Goal: Information Seeking & Learning: Check status

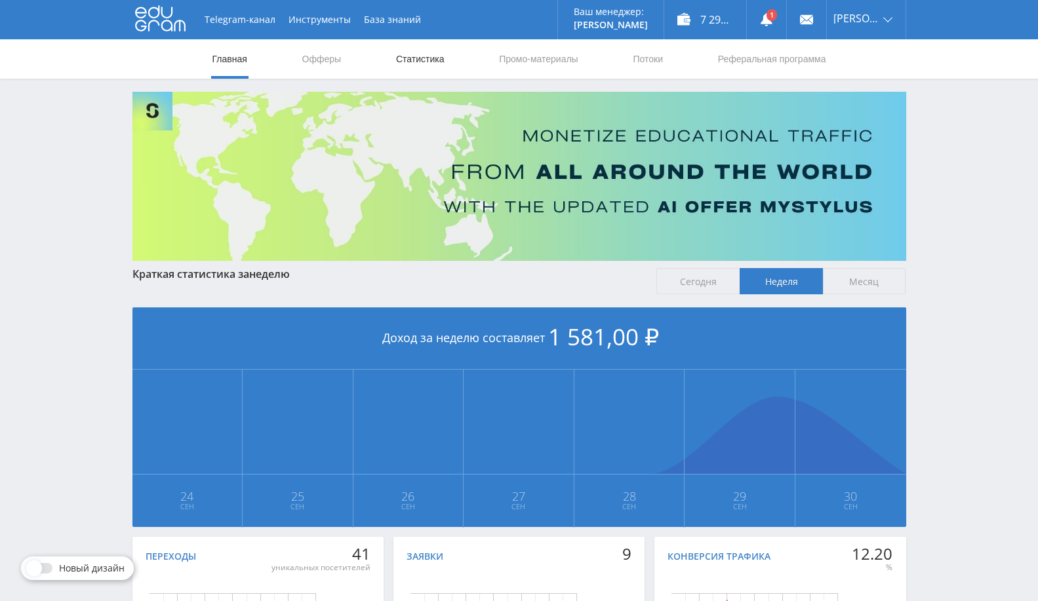
click at [433, 62] on link "Статистика" at bounding box center [420, 58] width 51 height 39
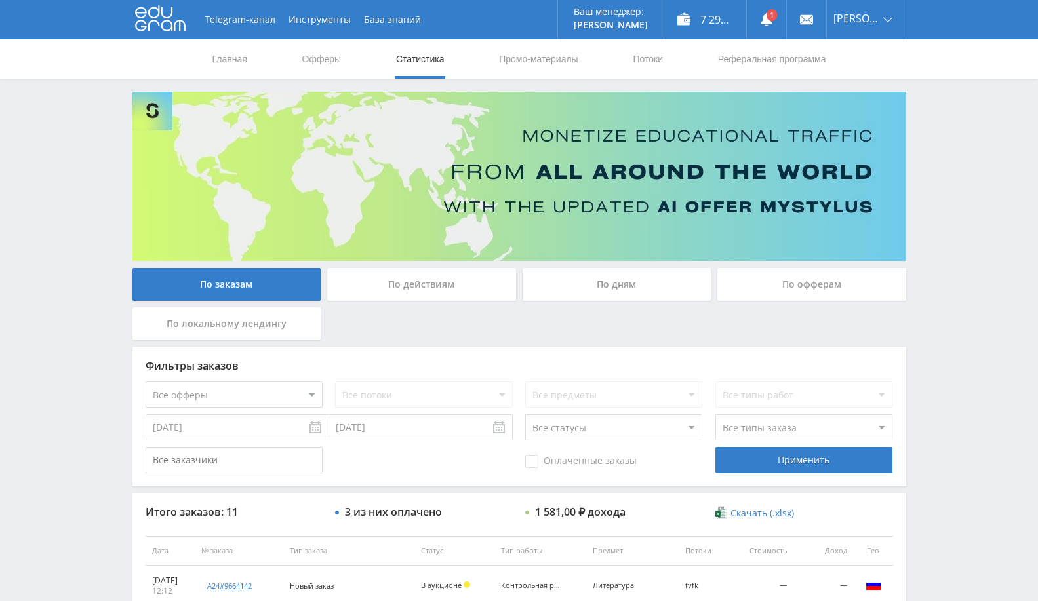
click at [829, 280] on div "По офферам" at bounding box center [811, 284] width 189 height 33
click at [0, 0] on input "По офферам" at bounding box center [0, 0] width 0 height 0
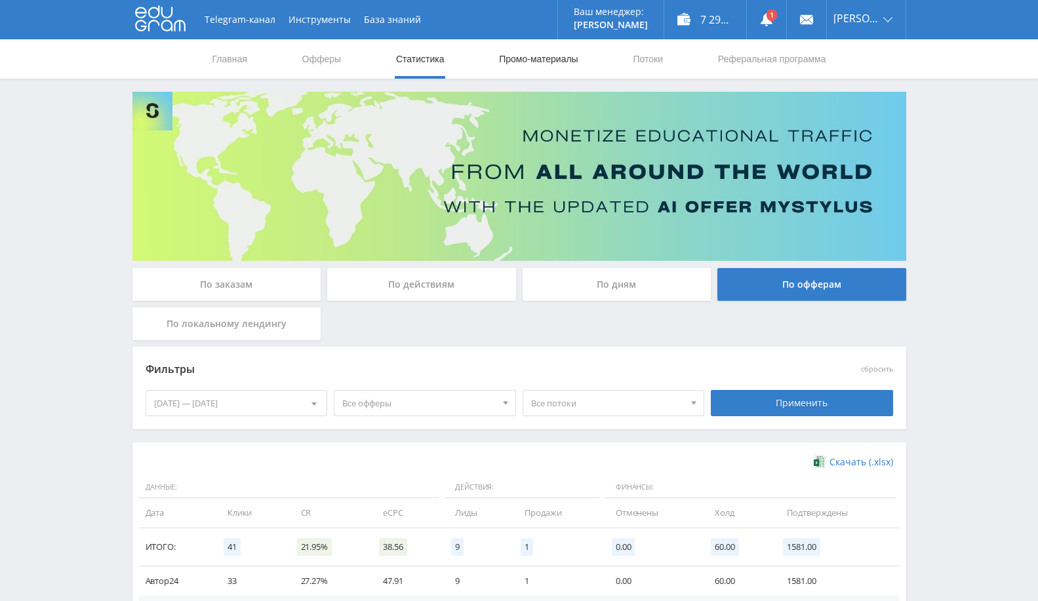
click at [536, 60] on link "Промо-материалы" at bounding box center [538, 58] width 81 height 39
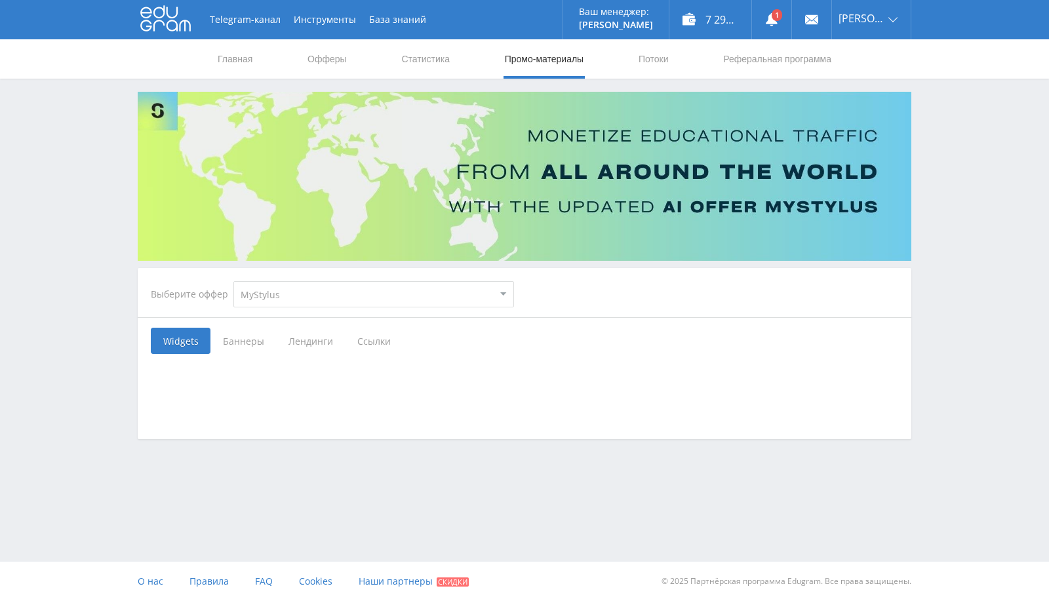
click at [421, 297] on select "MyStylus MyStylus - Revshare Кэмп Studybay Автор24 Studybay Brazil Автор24 - Мо…" at bounding box center [373, 294] width 281 height 26
click at [424, 64] on link "Статистика" at bounding box center [425, 58] width 51 height 39
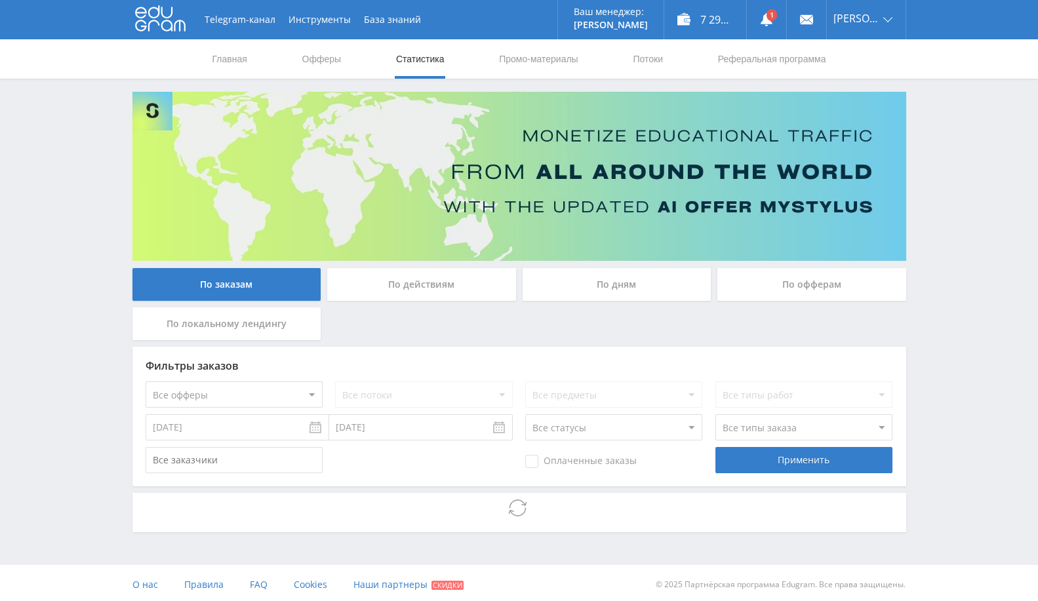
click at [729, 289] on div "По офферам" at bounding box center [811, 284] width 189 height 33
click at [0, 0] on input "По офферам" at bounding box center [0, 0] width 0 height 0
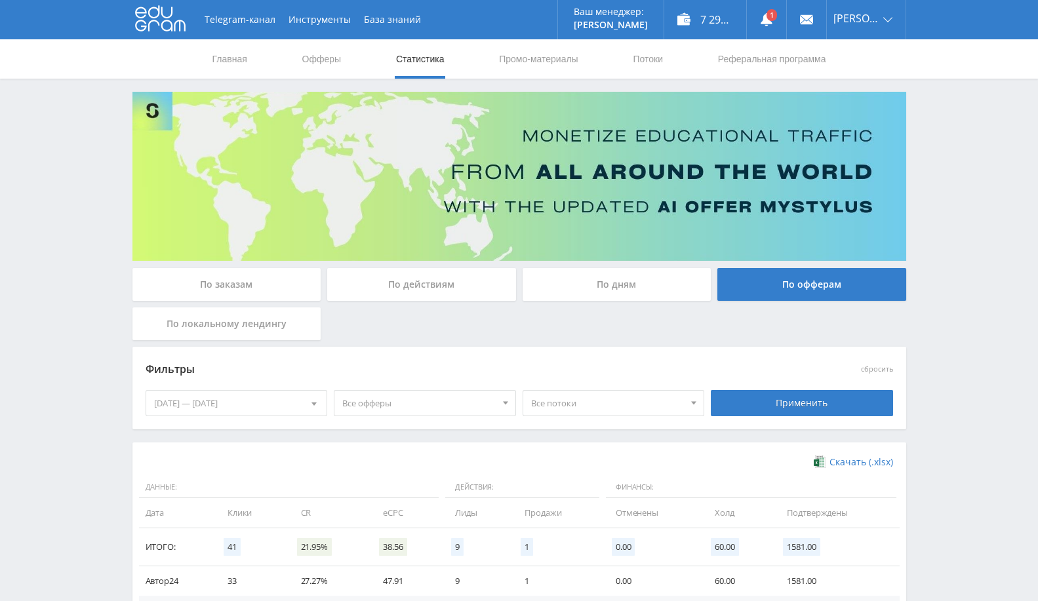
click at [249, 405] on div "[DATE] — [DATE]" at bounding box center [236, 403] width 181 height 25
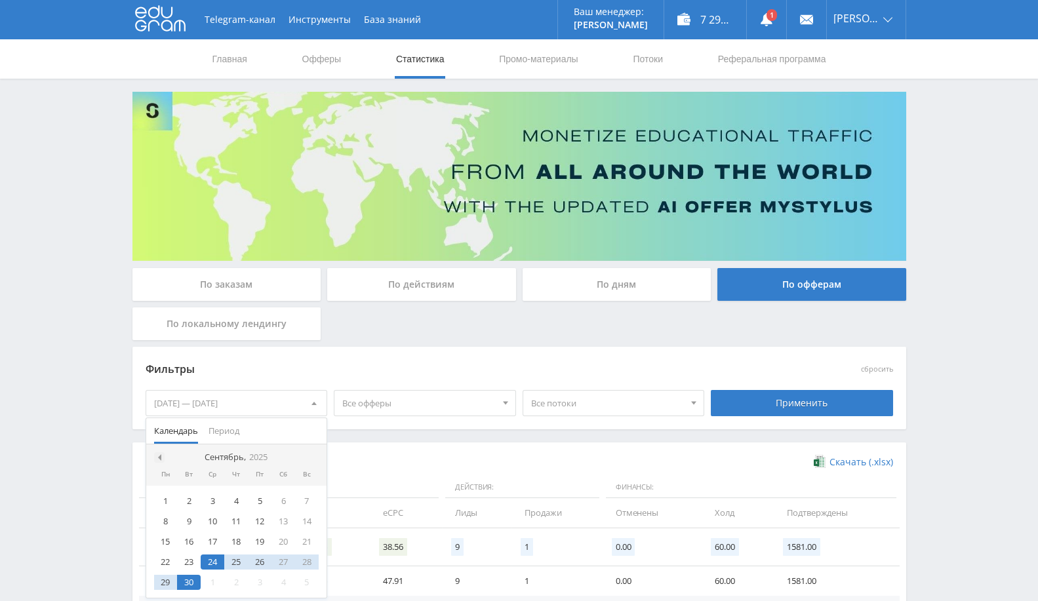
click at [157, 460] on div at bounding box center [159, 457] width 10 height 10
click at [258, 562] on div "23" at bounding box center [260, 562] width 24 height 15
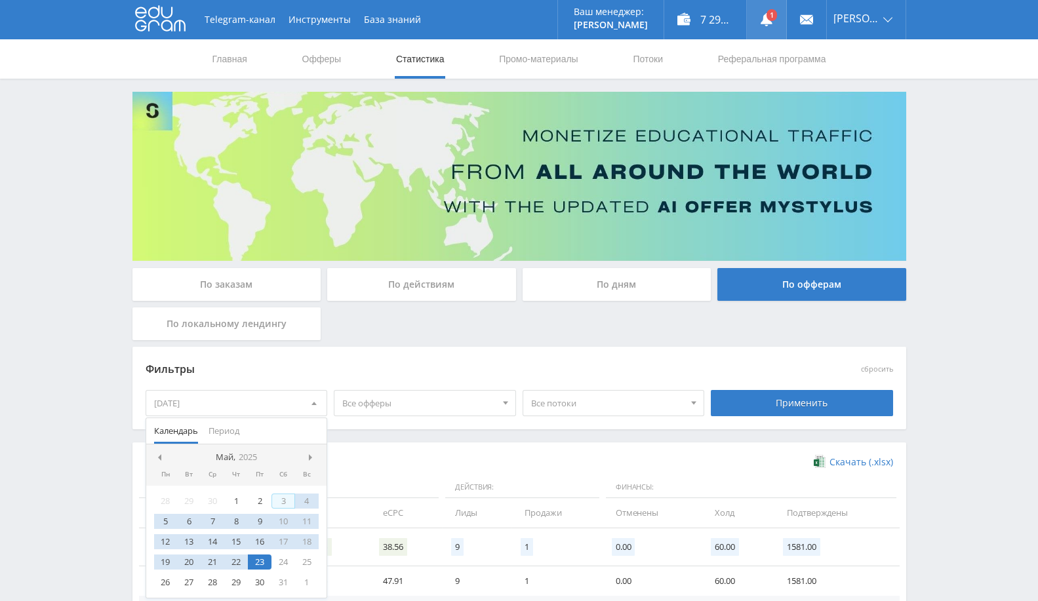
click at [774, 9] on link at bounding box center [766, 19] width 39 height 39
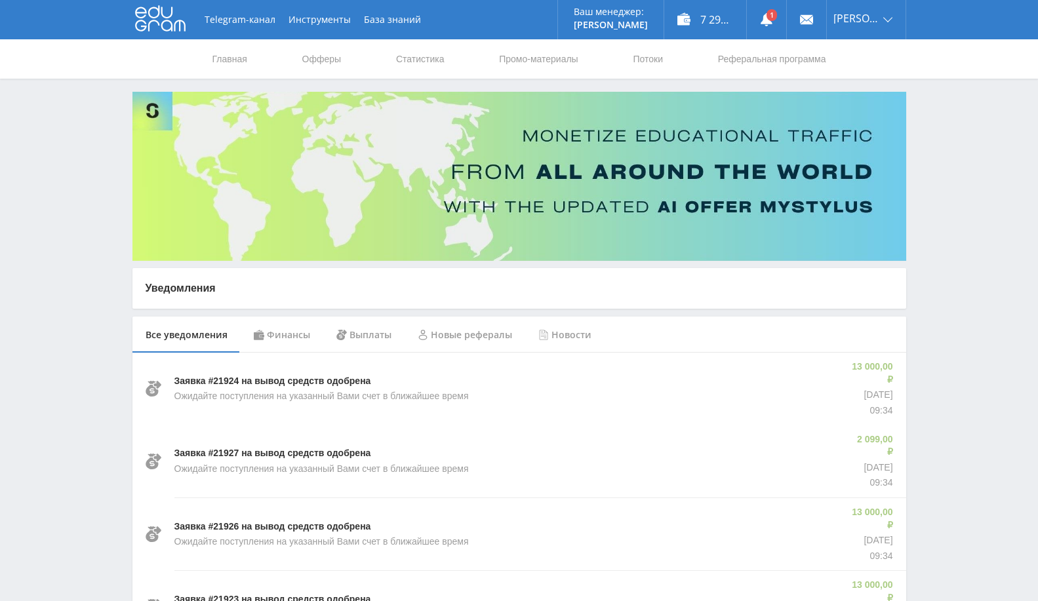
drag, startPoint x: 839, startPoint y: 378, endPoint x: 894, endPoint y: 392, distance: 56.9
click at [894, 392] on div "13 000,00 ₽ 06.02.2024 09:34" at bounding box center [871, 389] width 68 height 72
click at [520, 58] on link "Промо-материалы" at bounding box center [538, 58] width 81 height 39
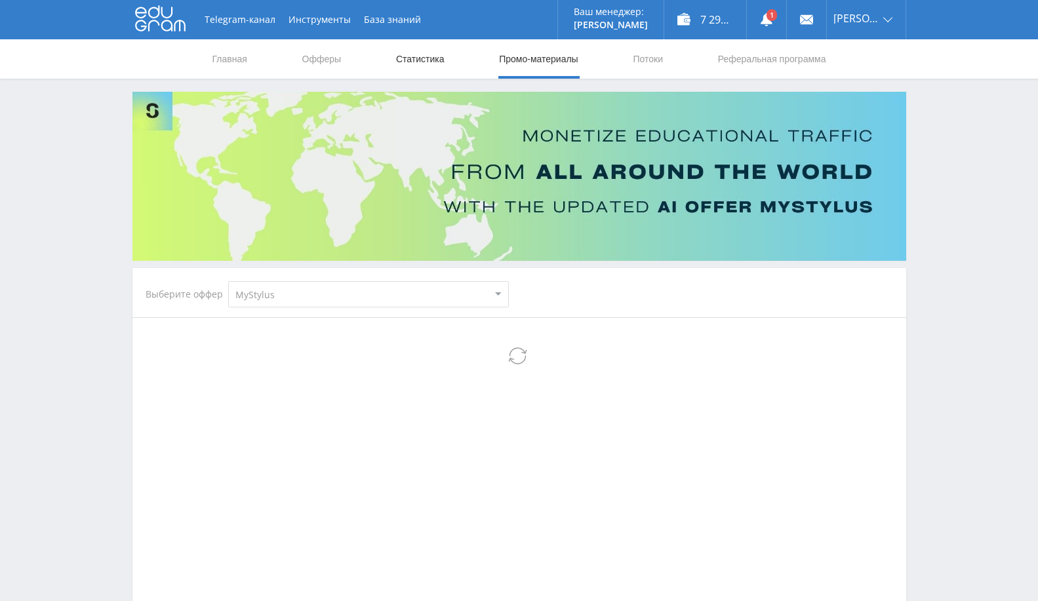
click at [444, 57] on nav "Главная Офферы Статистика Промо-материалы Потоки Реферальная программа" at bounding box center [519, 58] width 616 height 39
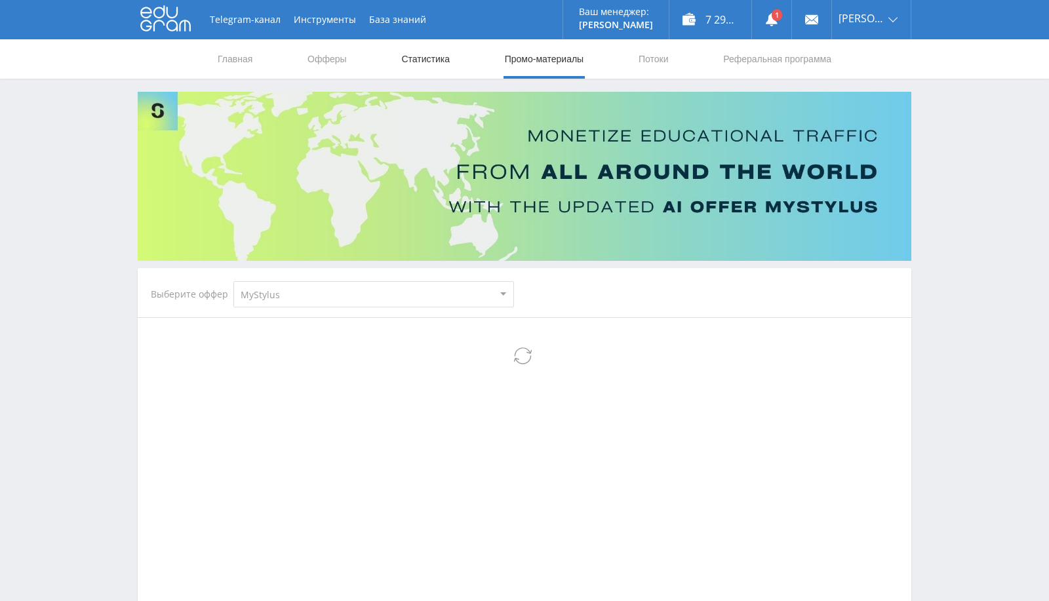
click at [418, 62] on link "Статистика" at bounding box center [425, 58] width 51 height 39
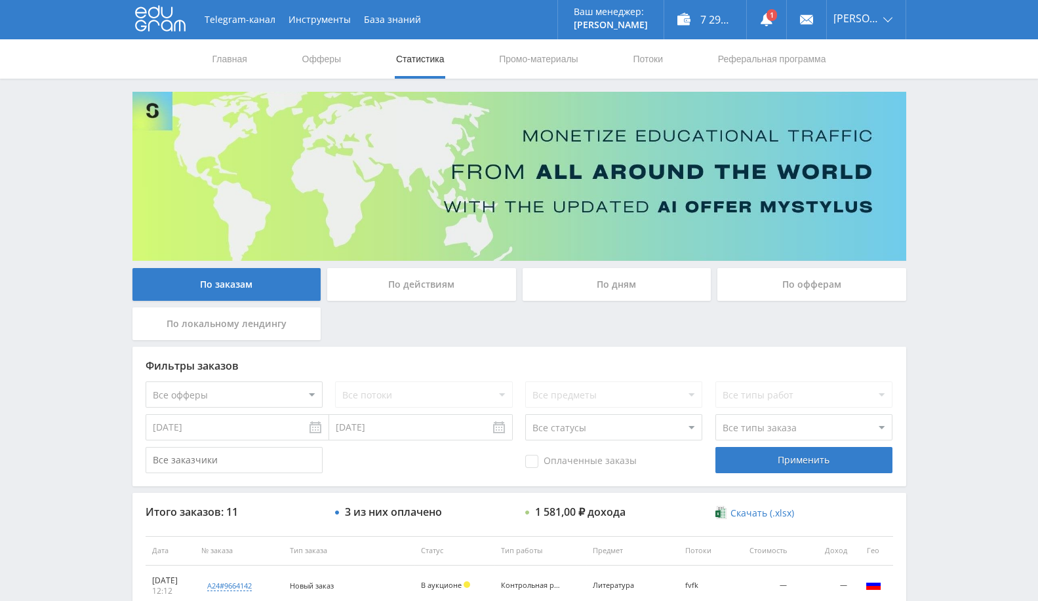
click at [777, 271] on div "По офферам" at bounding box center [811, 284] width 189 height 33
click at [0, 0] on input "По офферам" at bounding box center [0, 0] width 0 height 0
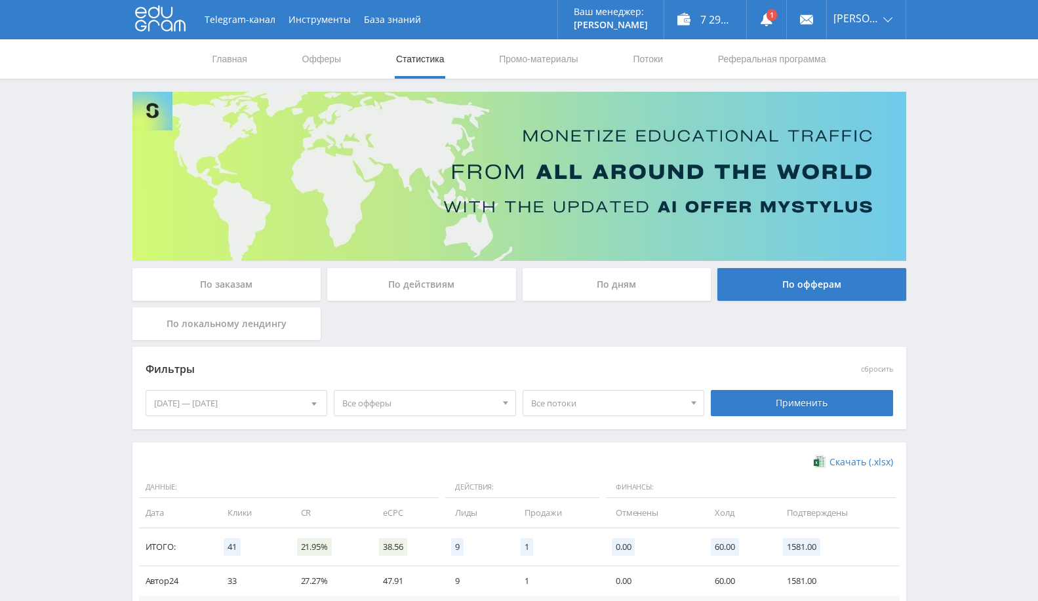
click at [262, 400] on div "[DATE] — [DATE]" at bounding box center [236, 403] width 181 height 25
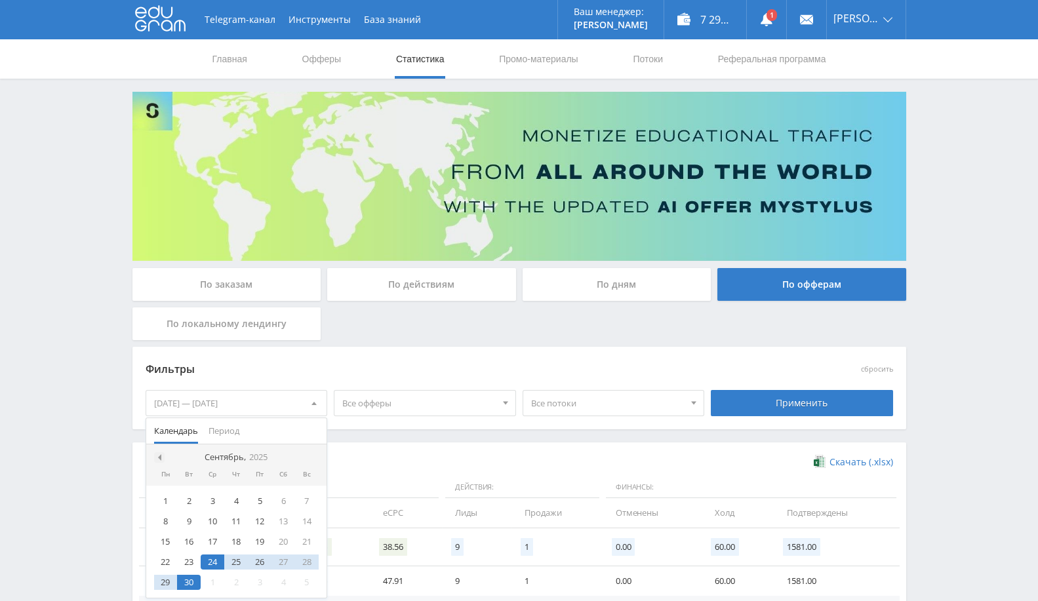
click at [156, 460] on div at bounding box center [159, 457] width 10 height 10
click at [310, 453] on div at bounding box center [313, 457] width 10 height 10
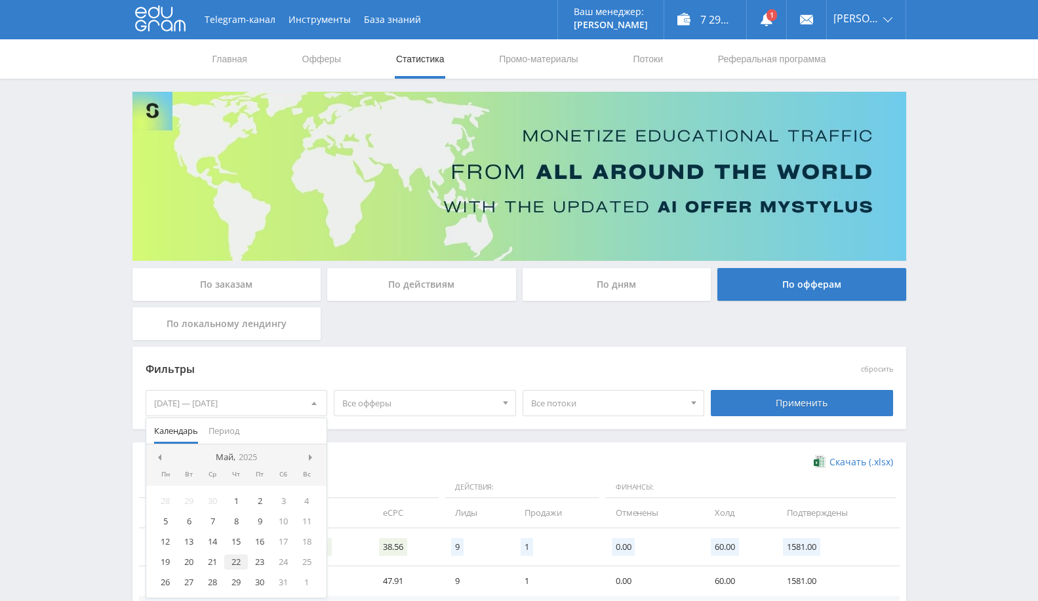
click at [230, 565] on div "22" at bounding box center [236, 562] width 24 height 15
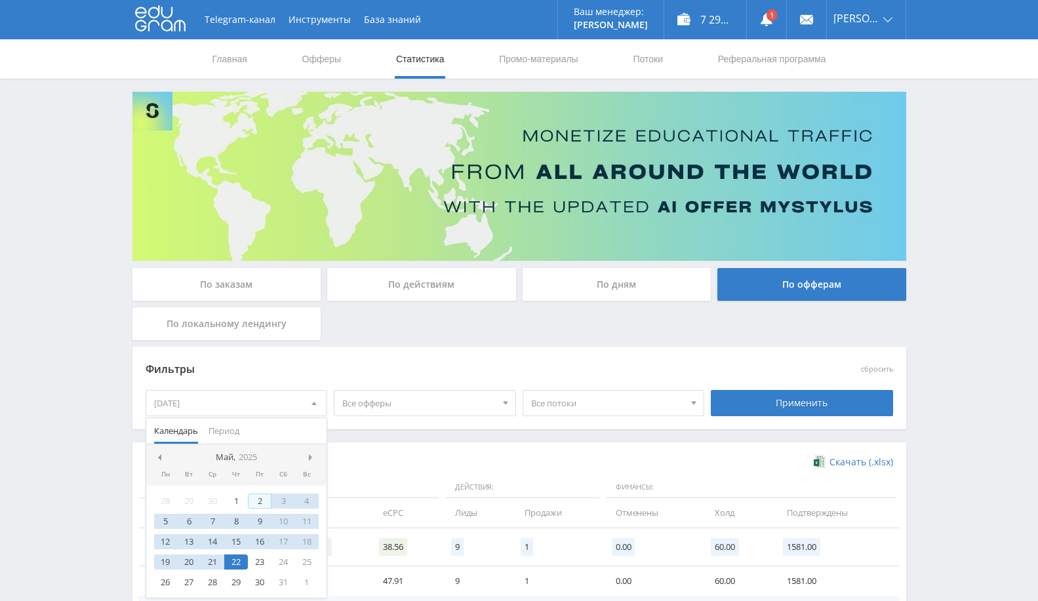
click at [308, 400] on div at bounding box center [314, 403] width 25 height 25
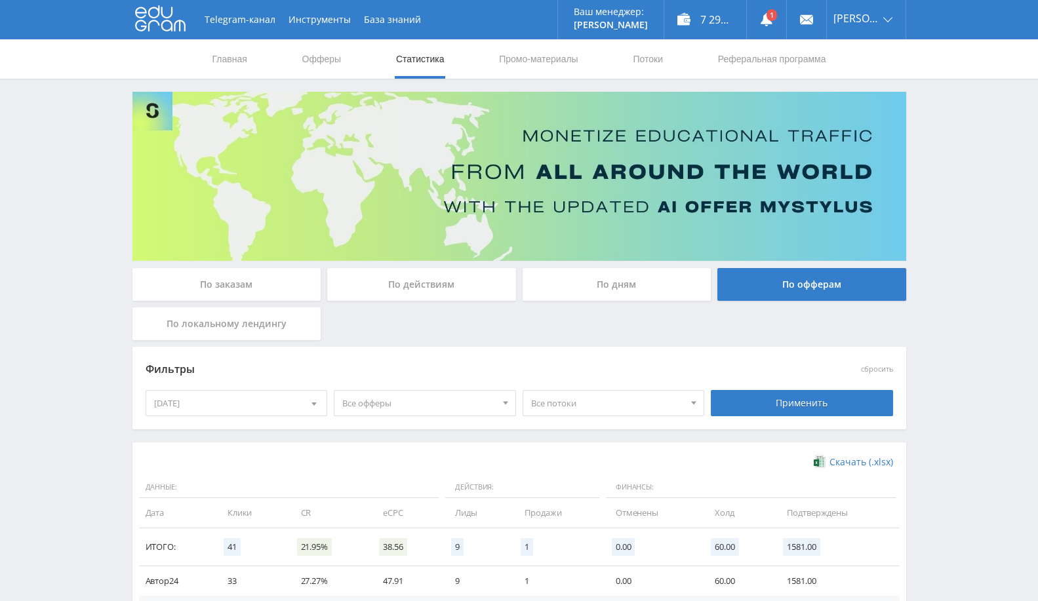
click at [311, 400] on div at bounding box center [314, 403] width 25 height 25
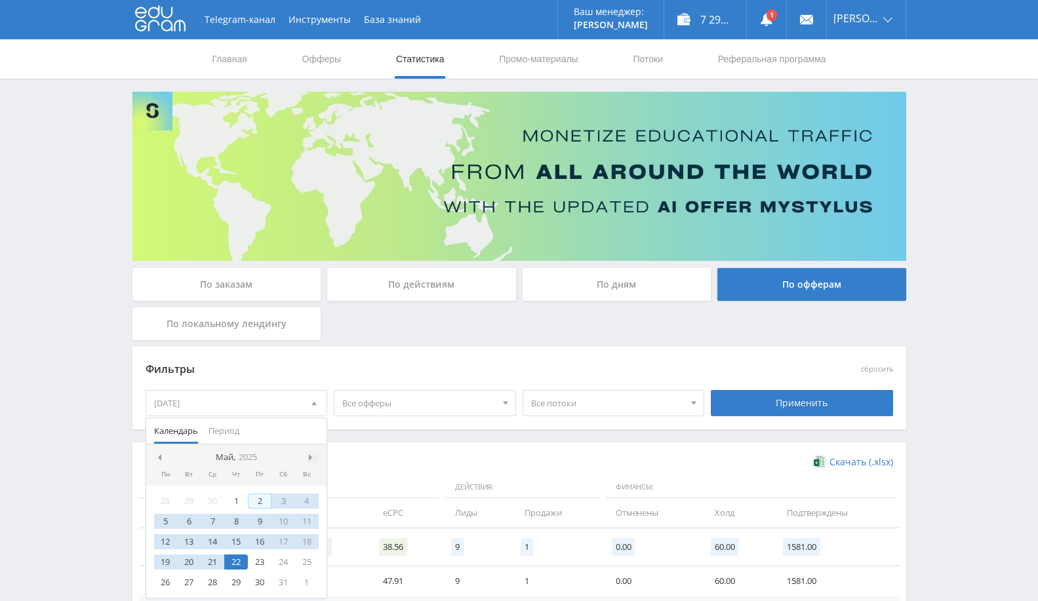
click at [309, 456] on span at bounding box center [312, 457] width 7 height 7
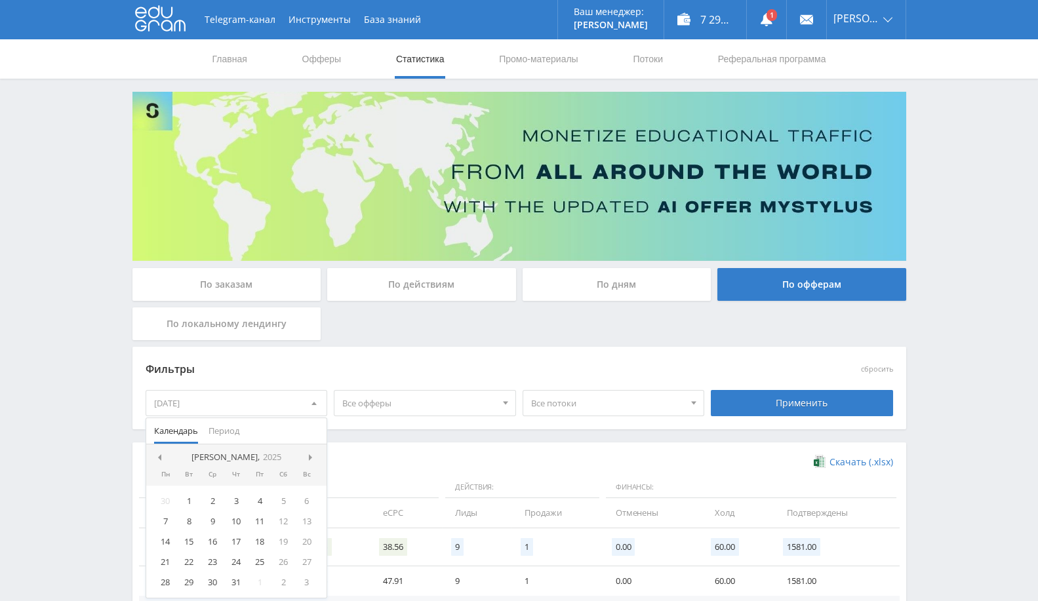
click at [309, 456] on span at bounding box center [312, 457] width 7 height 7
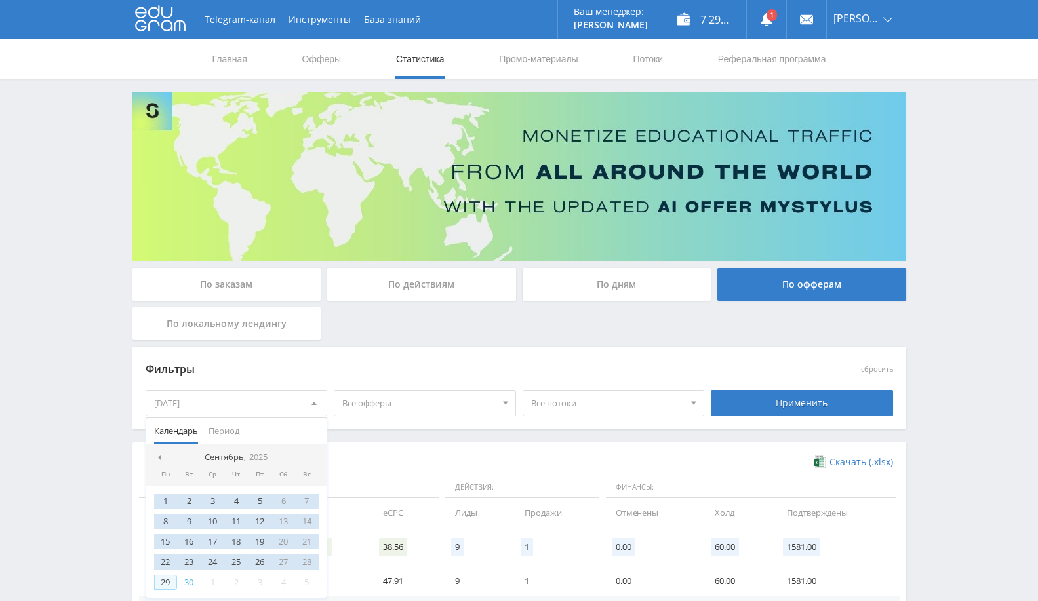
click at [165, 577] on div "29" at bounding box center [166, 582] width 24 height 15
click at [732, 396] on div "Применить" at bounding box center [802, 403] width 182 height 26
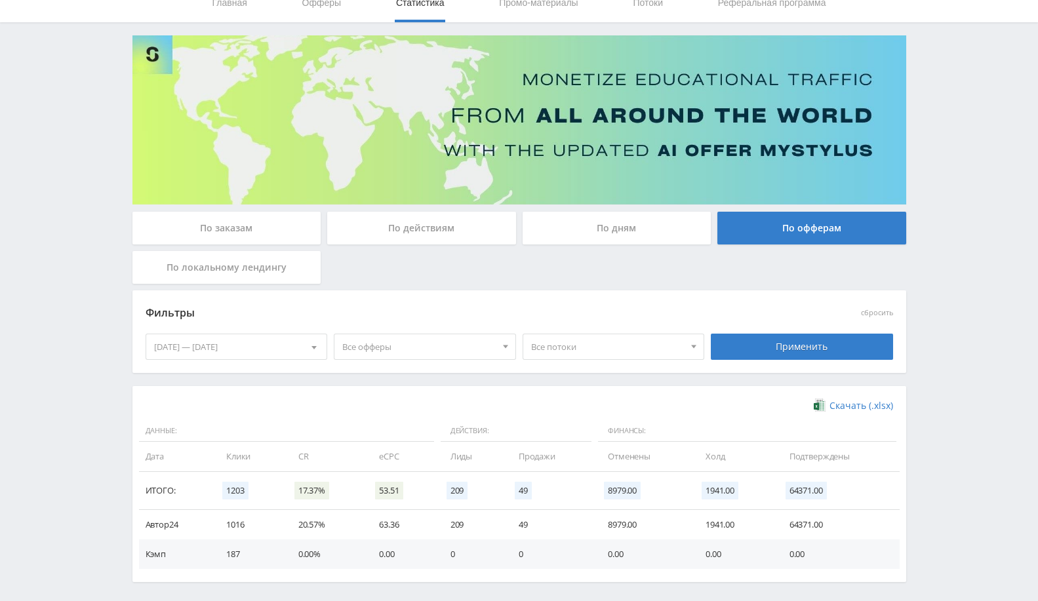
scroll to position [108, 0]
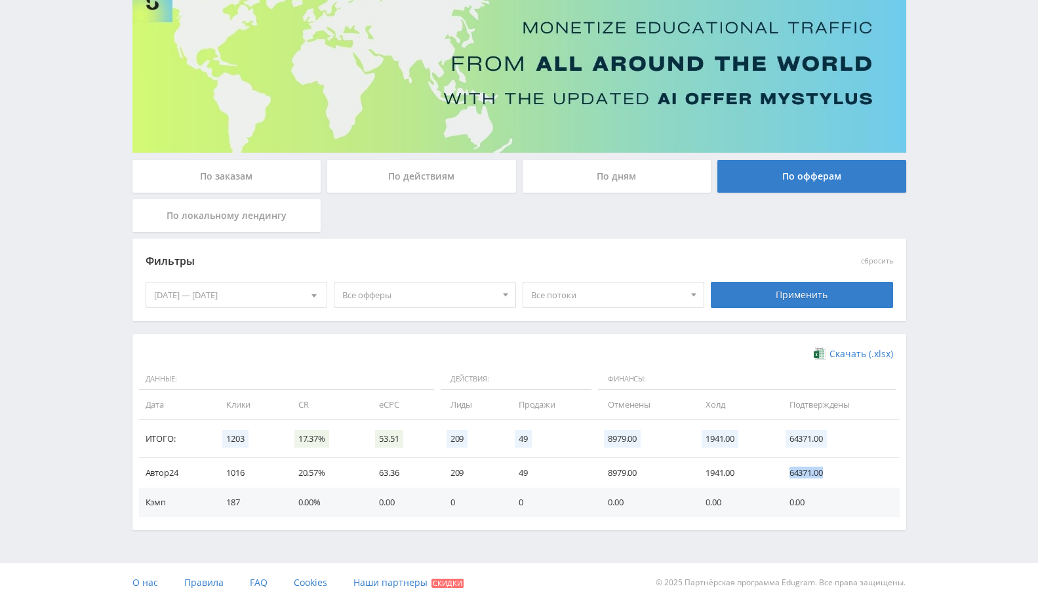
drag, startPoint x: 786, startPoint y: 470, endPoint x: 835, endPoint y: 467, distance: 49.3
click at [835, 467] on td "64371.00" at bounding box center [837, 473] width 123 height 30
click at [801, 466] on td "64371.00" at bounding box center [837, 473] width 123 height 30
drag, startPoint x: 799, startPoint y: 473, endPoint x: 830, endPoint y: 473, distance: 31.5
click at [830, 473] on td "64371.00" at bounding box center [837, 473] width 123 height 30
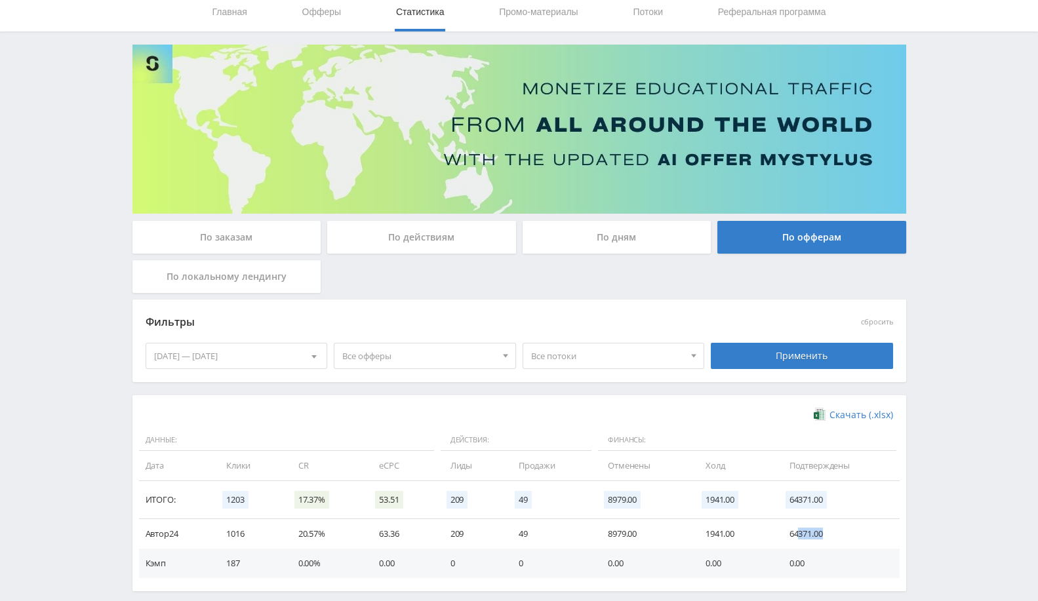
scroll to position [0, 0]
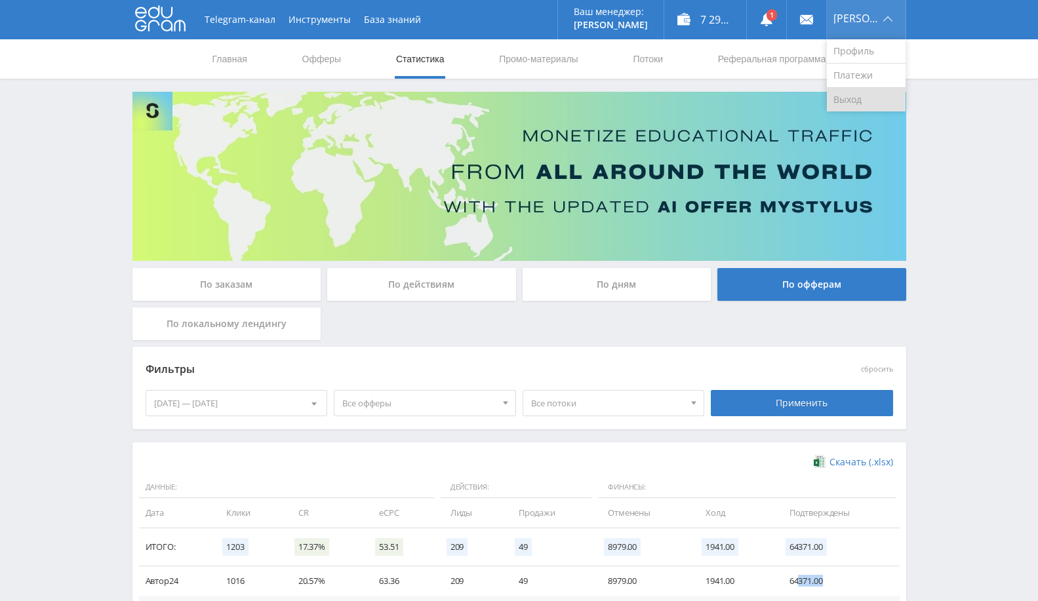
click at [862, 95] on link "Выход" at bounding box center [866, 100] width 79 height 24
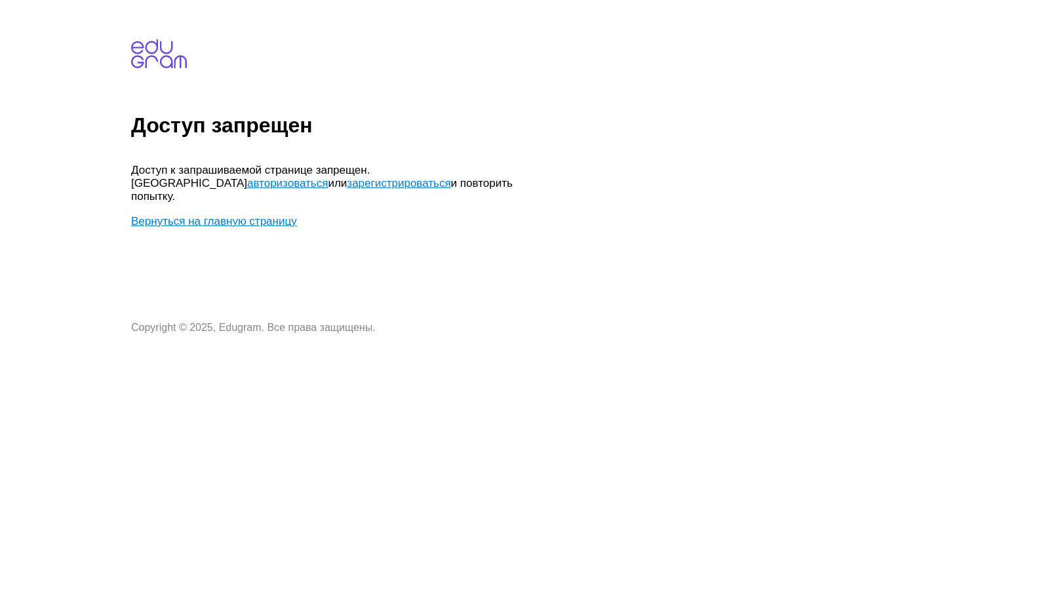
click at [193, 215] on link "Вернуться на главную страницу" at bounding box center [214, 221] width 166 height 12
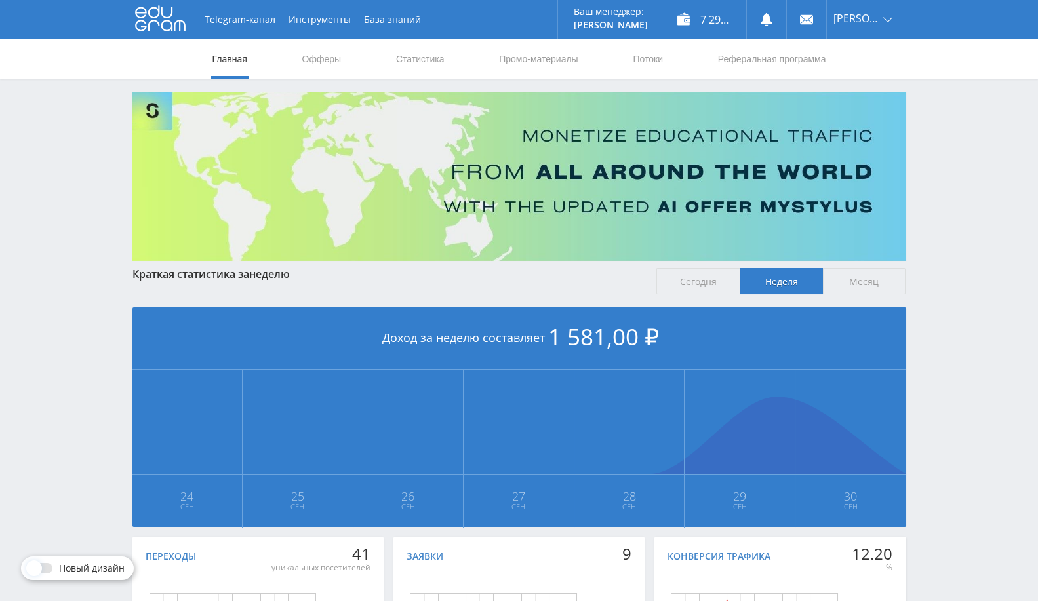
click at [383, 61] on nav "Главная Офферы Статистика Промо-материалы Потоки Реферальная программа" at bounding box center [519, 58] width 616 height 39
click at [418, 62] on link "Статистика" at bounding box center [420, 58] width 51 height 39
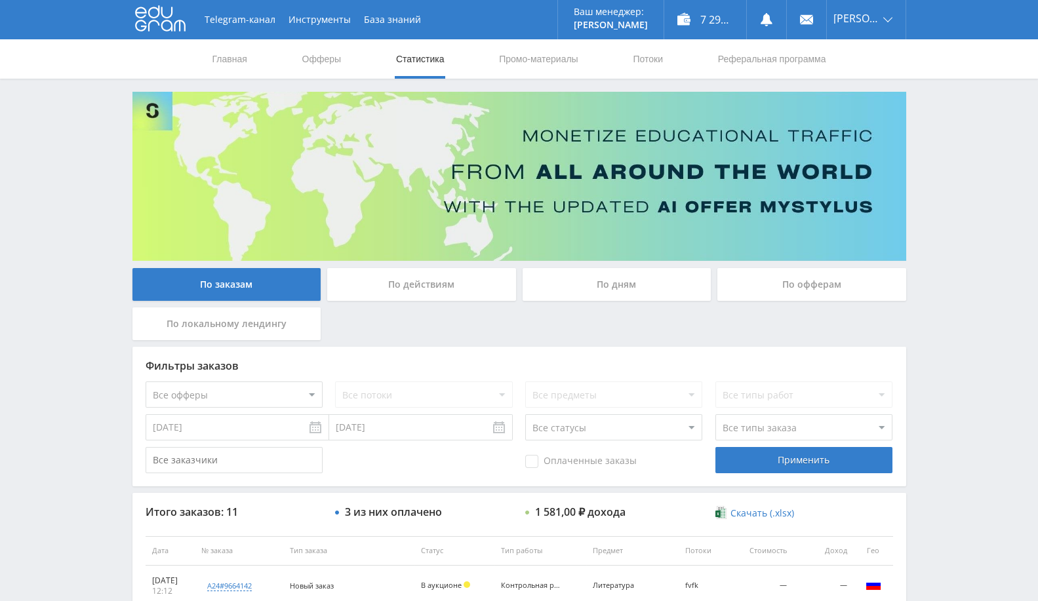
click at [829, 296] on div "По офферам" at bounding box center [811, 284] width 189 height 33
click at [0, 0] on input "По офферам" at bounding box center [0, 0] width 0 height 0
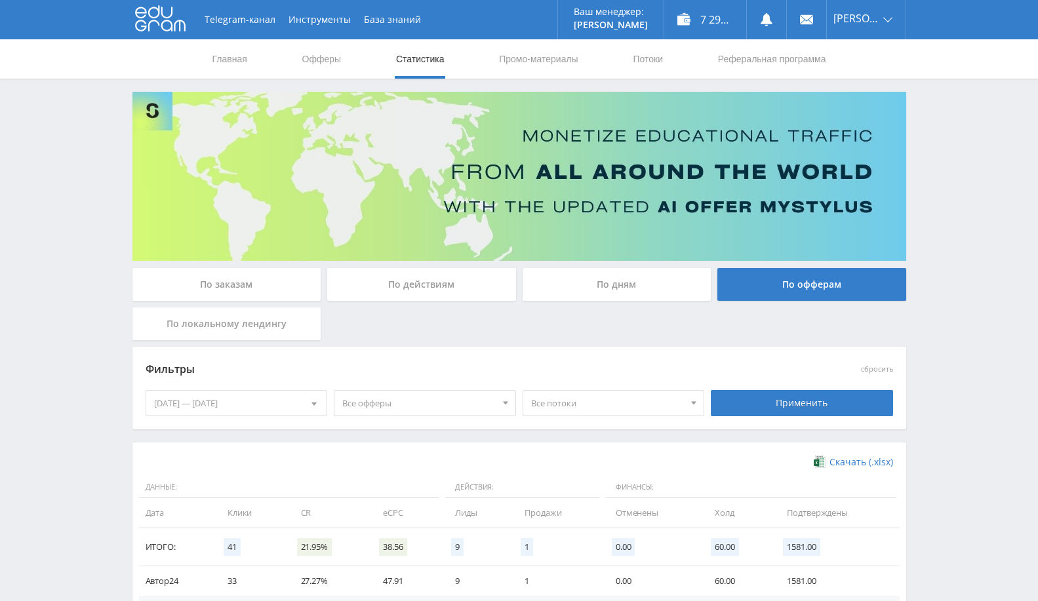
click at [209, 410] on div "24.09.2025 — 30.09.2025" at bounding box center [236, 403] width 181 height 25
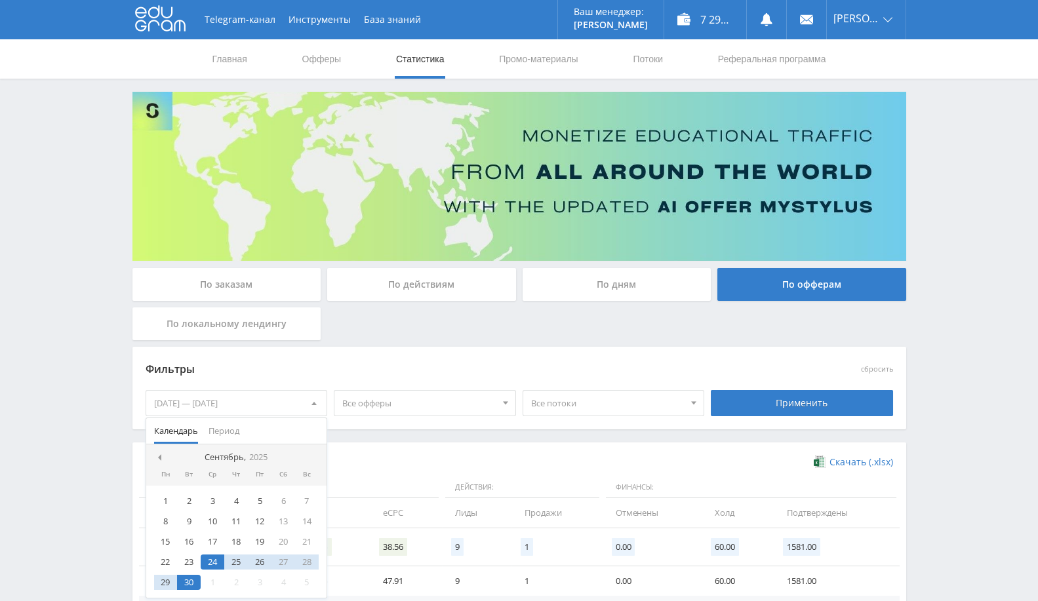
click at [168, 460] on nav "Сентябрь, 2025" at bounding box center [236, 458] width 181 height 26
click at [165, 458] on nav "Сентябрь, 2025" at bounding box center [236, 458] width 181 height 26
click at [157, 456] on span at bounding box center [158, 457] width 7 height 7
click at [235, 499] on div "3" at bounding box center [236, 501] width 24 height 15
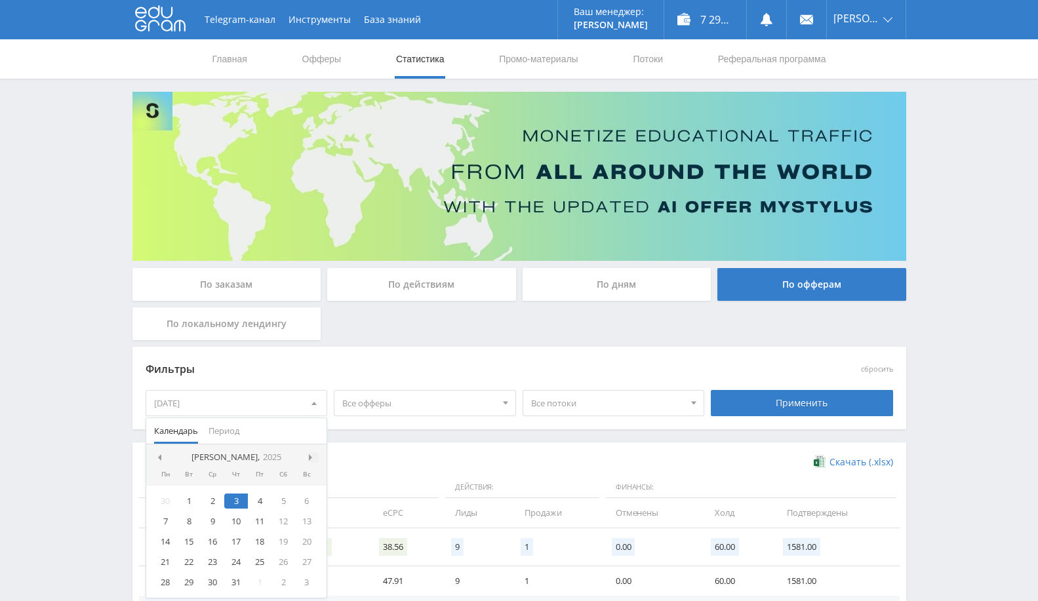
click at [313, 456] on div at bounding box center [313, 457] width 10 height 10
click at [312, 455] on span at bounding box center [312, 457] width 7 height 7
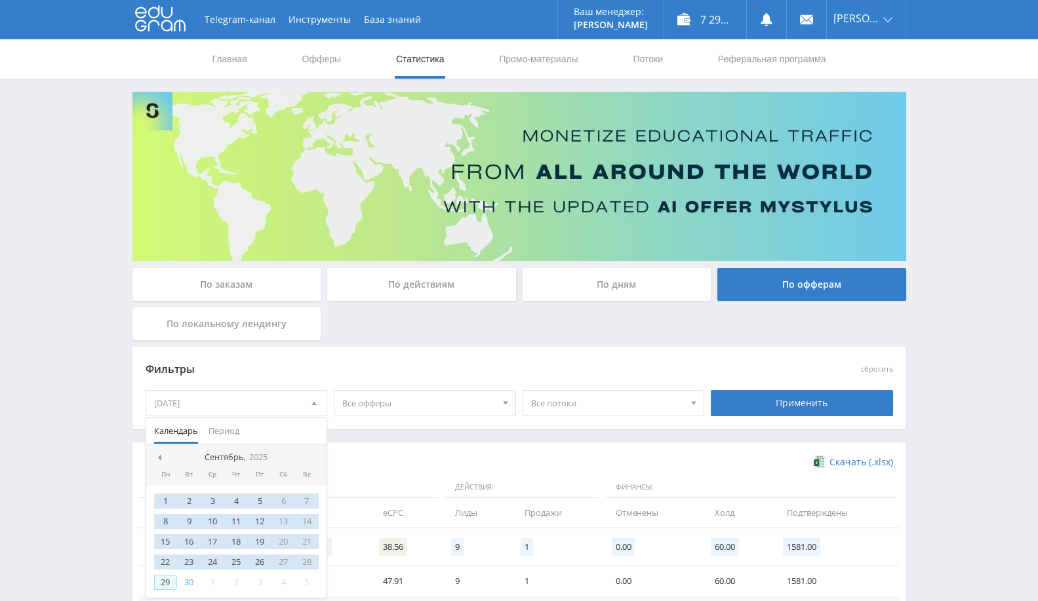
click at [163, 578] on div "29" at bounding box center [166, 582] width 24 height 15
click at [779, 402] on div "Применить" at bounding box center [802, 403] width 182 height 26
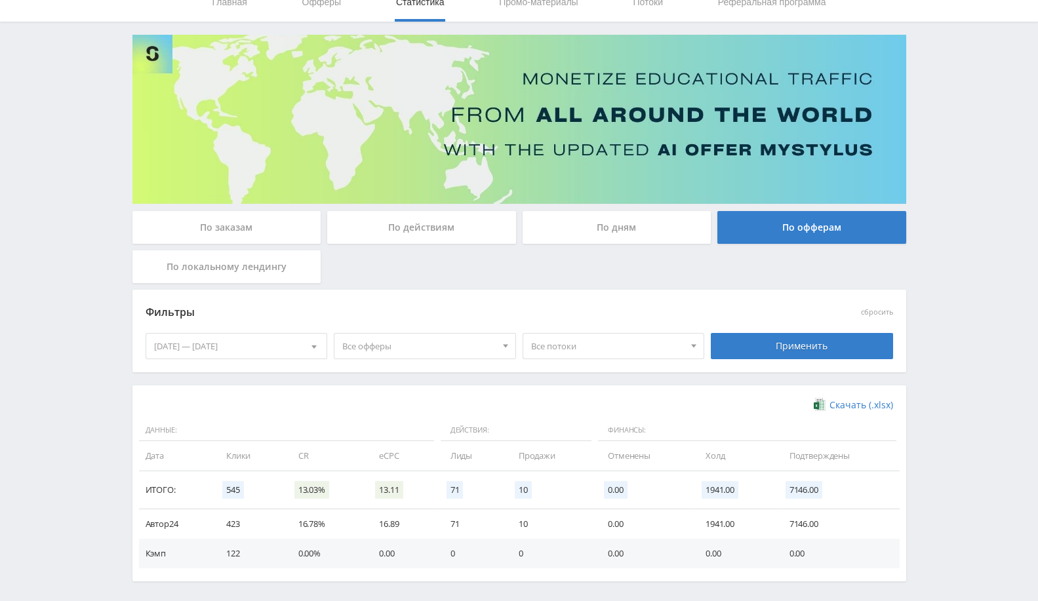
scroll to position [108, 0]
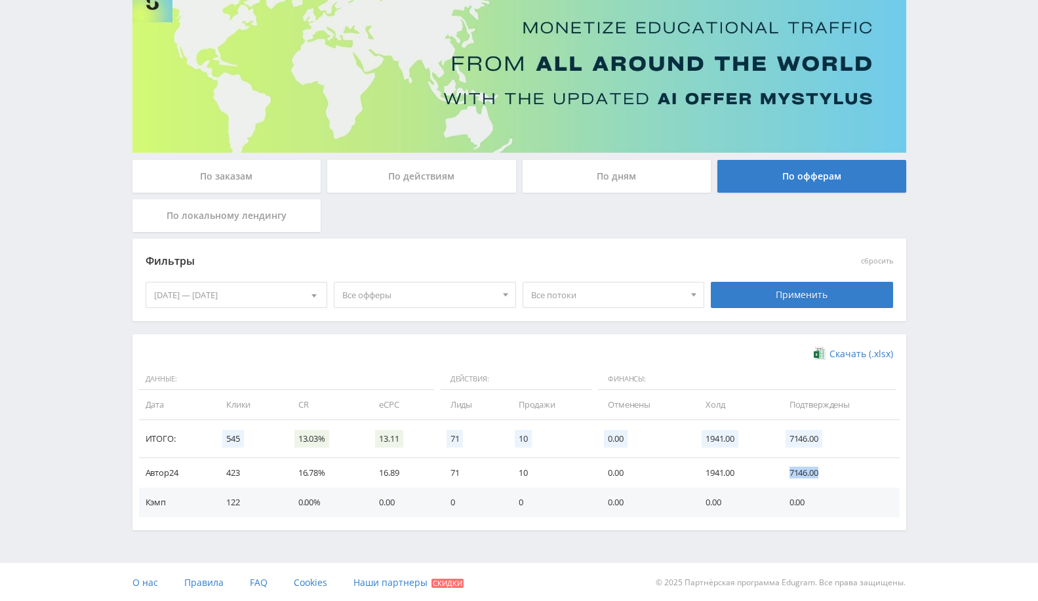
drag, startPoint x: 778, startPoint y: 473, endPoint x: 828, endPoint y: 475, distance: 49.2
click at [828, 475] on td "7146.00" at bounding box center [837, 473] width 123 height 30
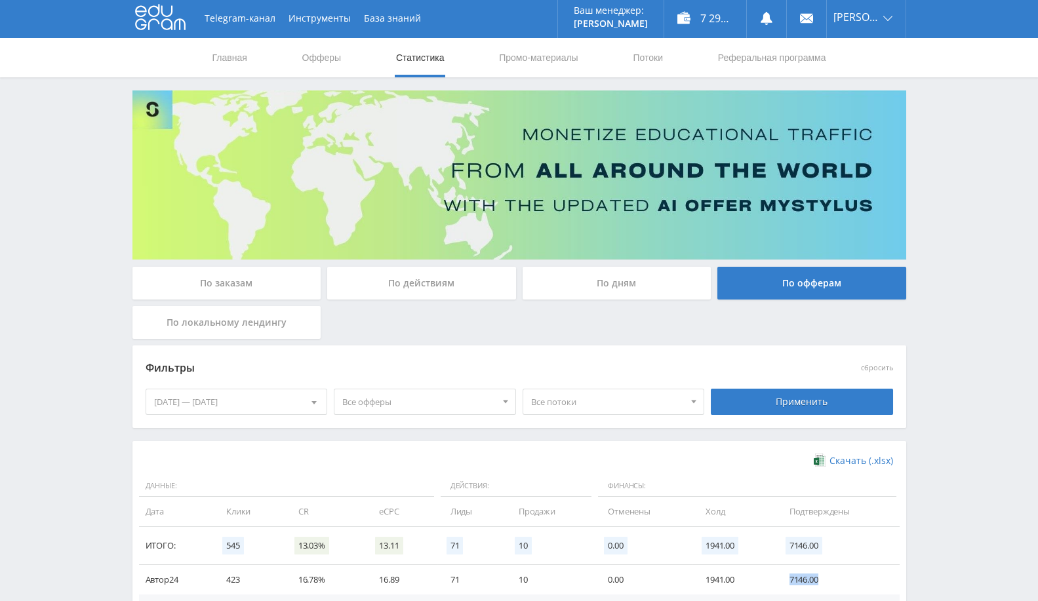
scroll to position [0, 0]
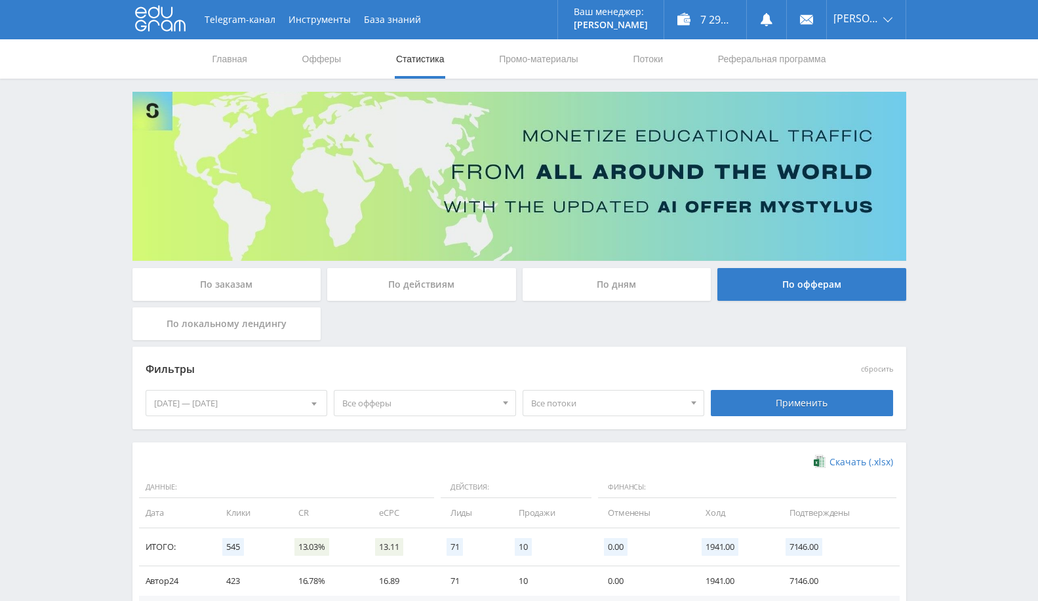
click at [268, 275] on div "По заказам" at bounding box center [226, 284] width 189 height 33
click at [0, 0] on input "По заказам" at bounding box center [0, 0] width 0 height 0
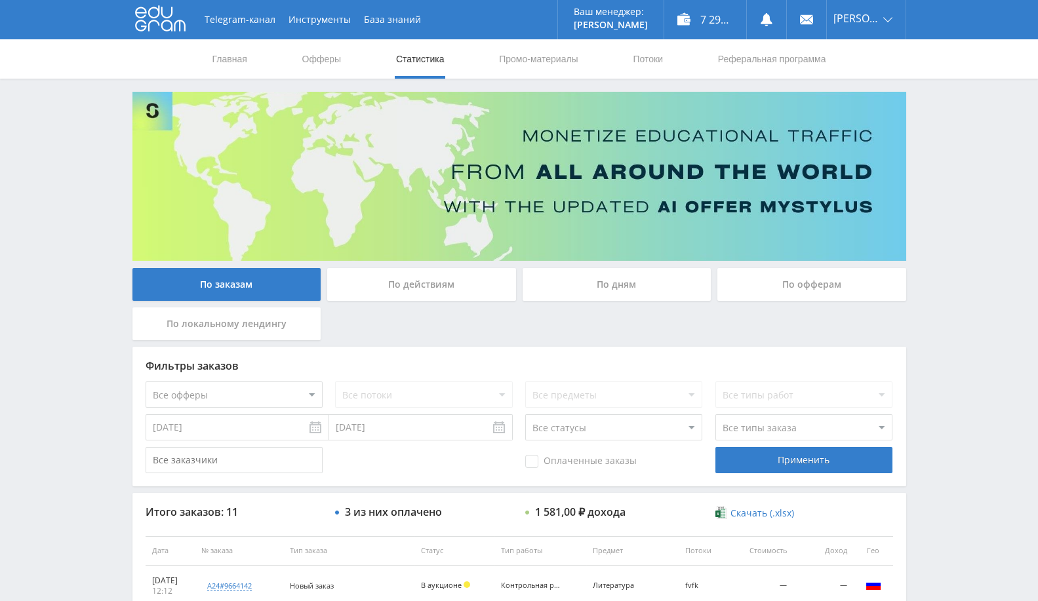
scroll to position [437, 0]
click at [689, 18] on div "7 291,00 ₽" at bounding box center [705, 19] width 82 height 39
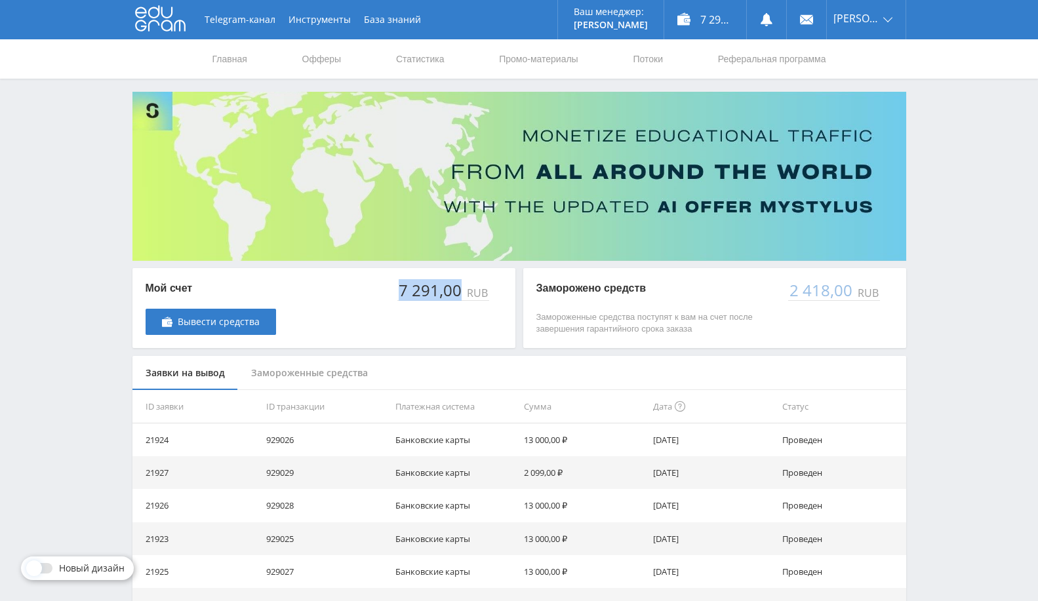
drag, startPoint x: 391, startPoint y: 292, endPoint x: 468, endPoint y: 280, distance: 77.6
click at [468, 280] on div "Мой счет Вывести средства 7 291,00 RUB" at bounding box center [323, 308] width 383 height 80
copy div "7 291,00"
click at [852, 92] on link "Выход" at bounding box center [866, 100] width 79 height 24
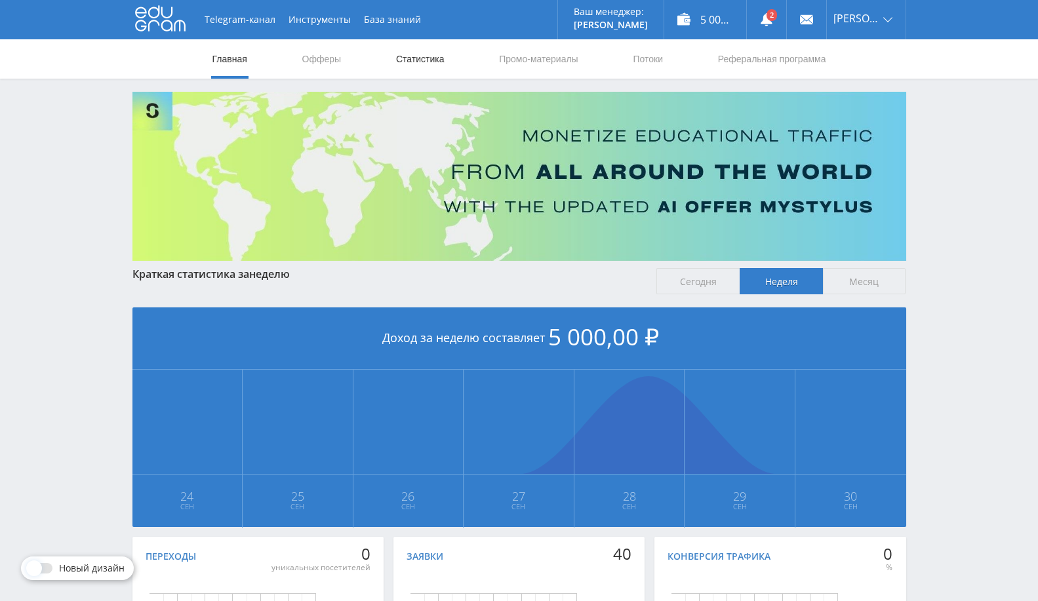
click at [429, 57] on link "Статистика" at bounding box center [420, 58] width 51 height 39
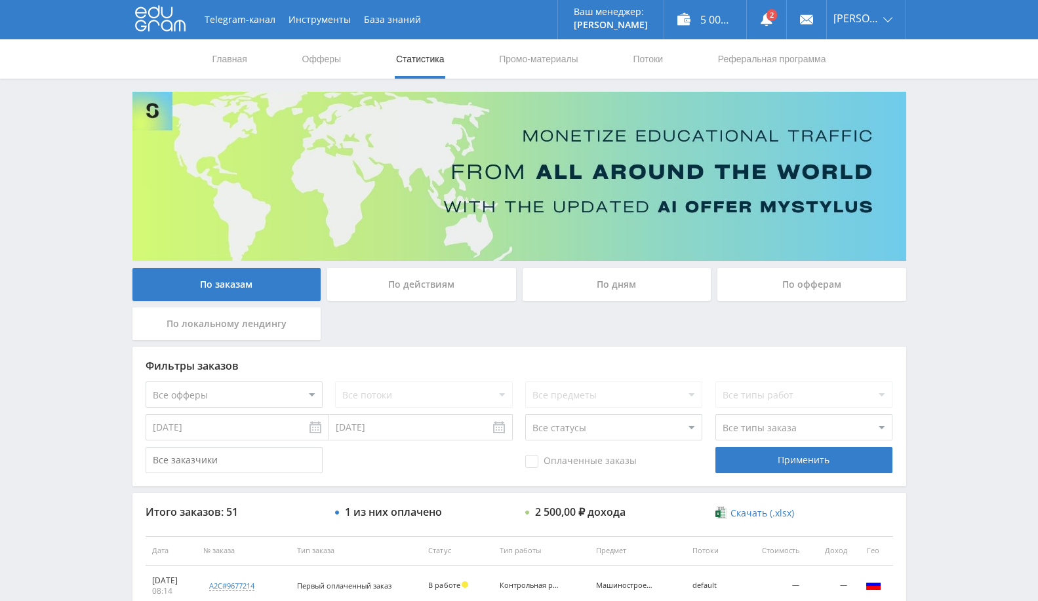
click at [783, 271] on div "По офферам" at bounding box center [811, 284] width 189 height 33
click at [0, 0] on input "По офферам" at bounding box center [0, 0] width 0 height 0
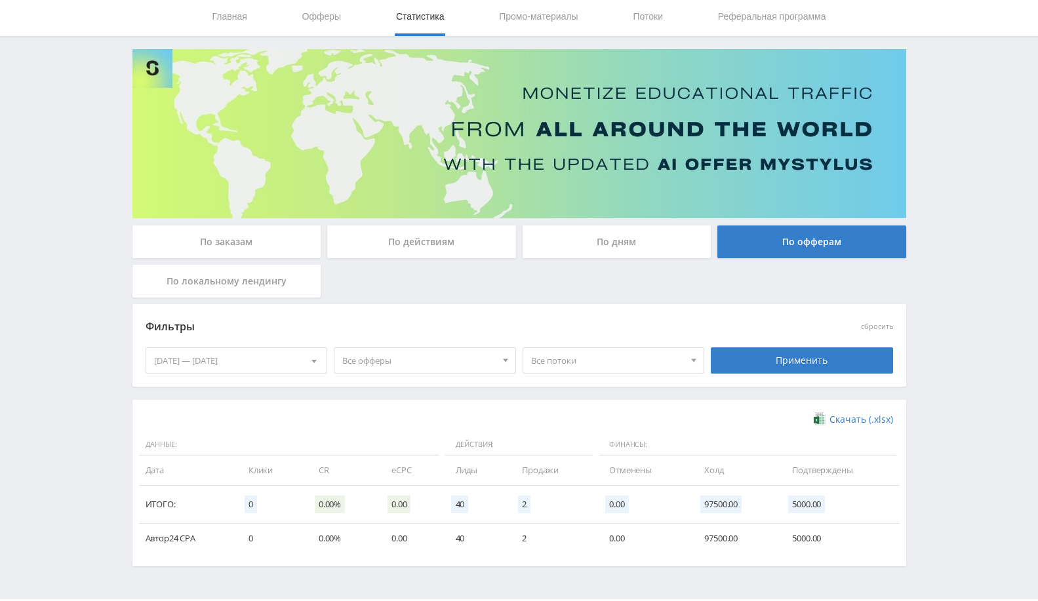
scroll to position [79, 0]
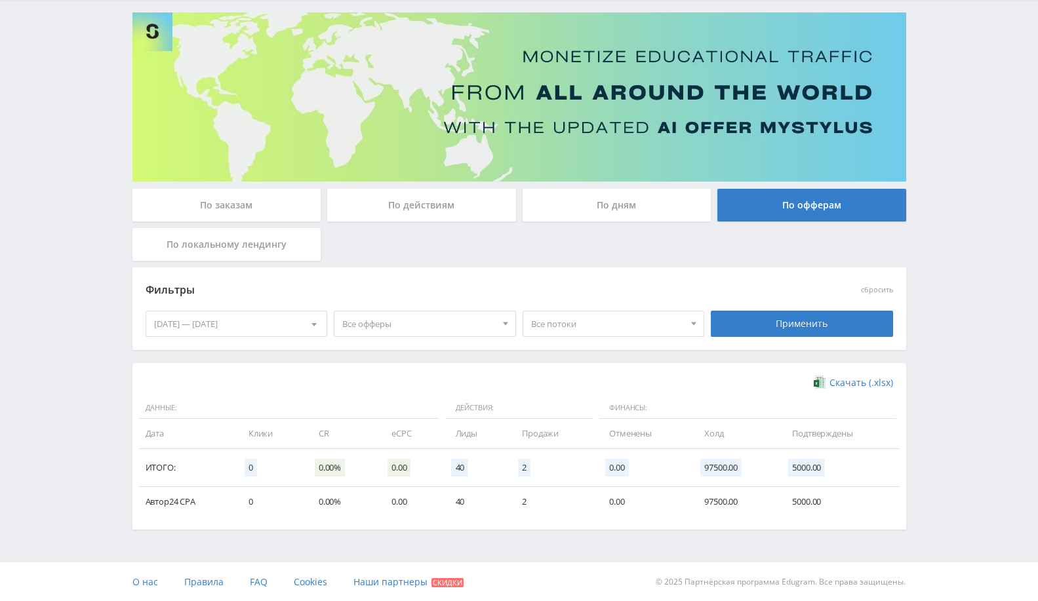
click at [273, 325] on div "[DATE] — [DATE]" at bounding box center [236, 323] width 181 height 25
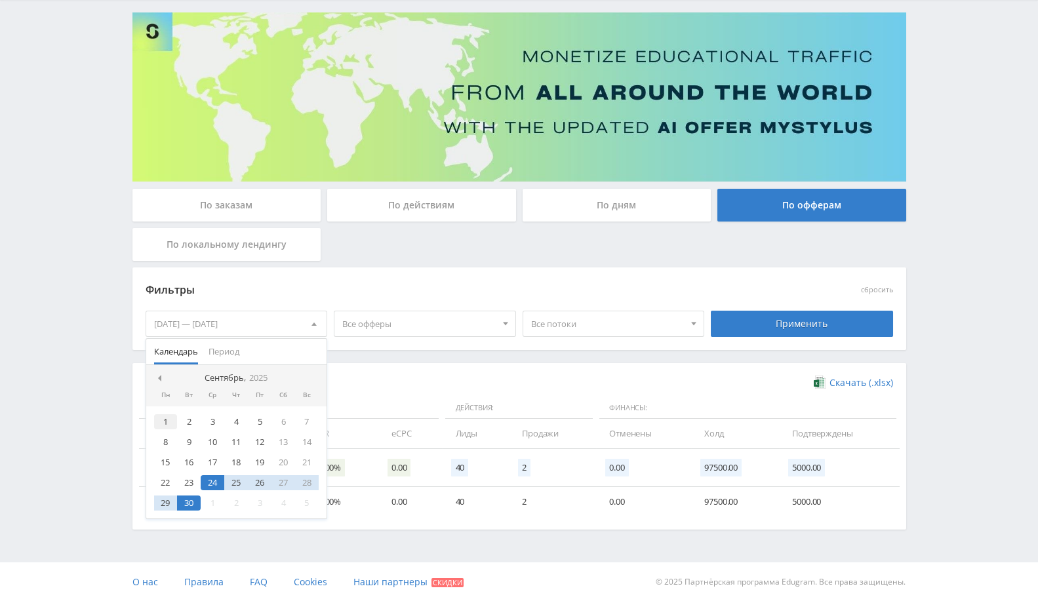
click at [159, 420] on div "1" at bounding box center [166, 421] width 24 height 15
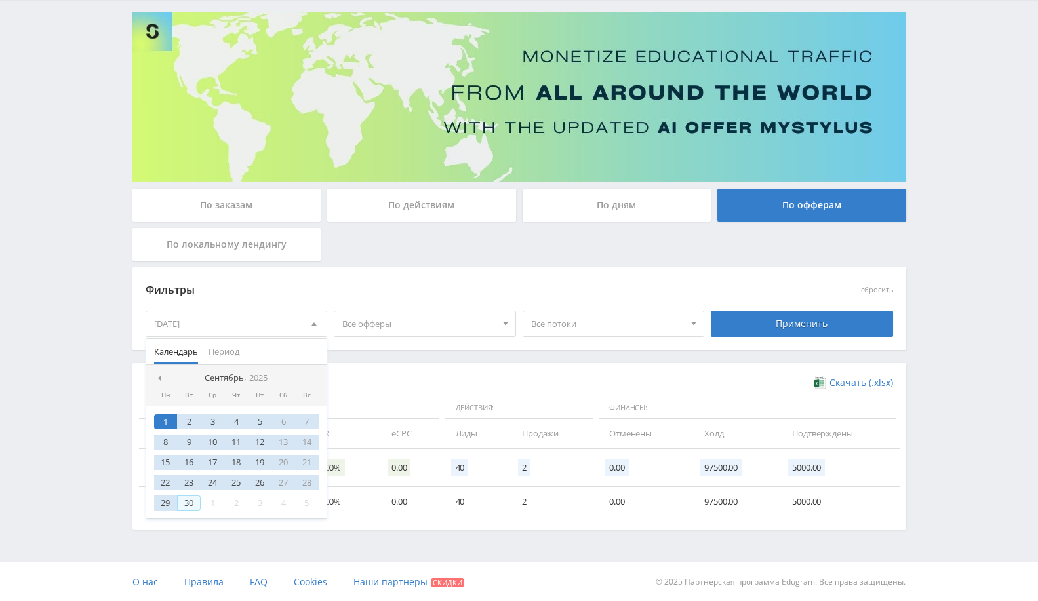
click at [184, 496] on div "30" at bounding box center [189, 503] width 24 height 15
click at [780, 329] on div "Применить" at bounding box center [802, 324] width 182 height 26
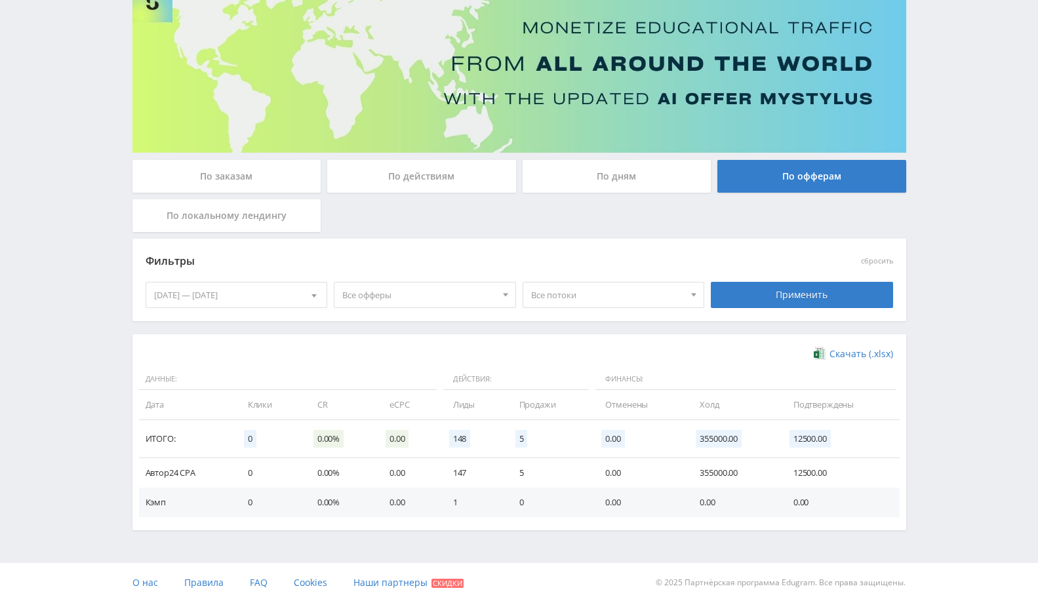
scroll to position [108, 0]
drag, startPoint x: 442, startPoint y: 472, endPoint x: 540, endPoint y: 473, distance: 97.7
click at [540, 473] on tr "Автор24 CPA 0 0.00% 0.00 147 5 0.00 355000.00 12500.00" at bounding box center [519, 473] width 761 height 30
drag, startPoint x: 694, startPoint y: 474, endPoint x: 711, endPoint y: 469, distance: 18.3
click at [711, 469] on td "355000.00" at bounding box center [733, 473] width 93 height 30
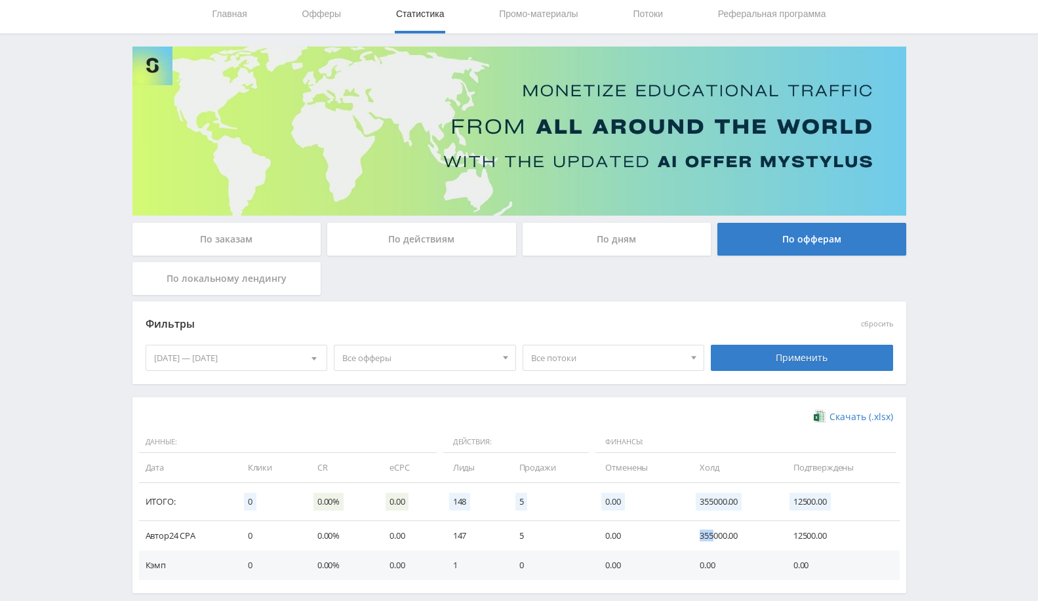
scroll to position [0, 0]
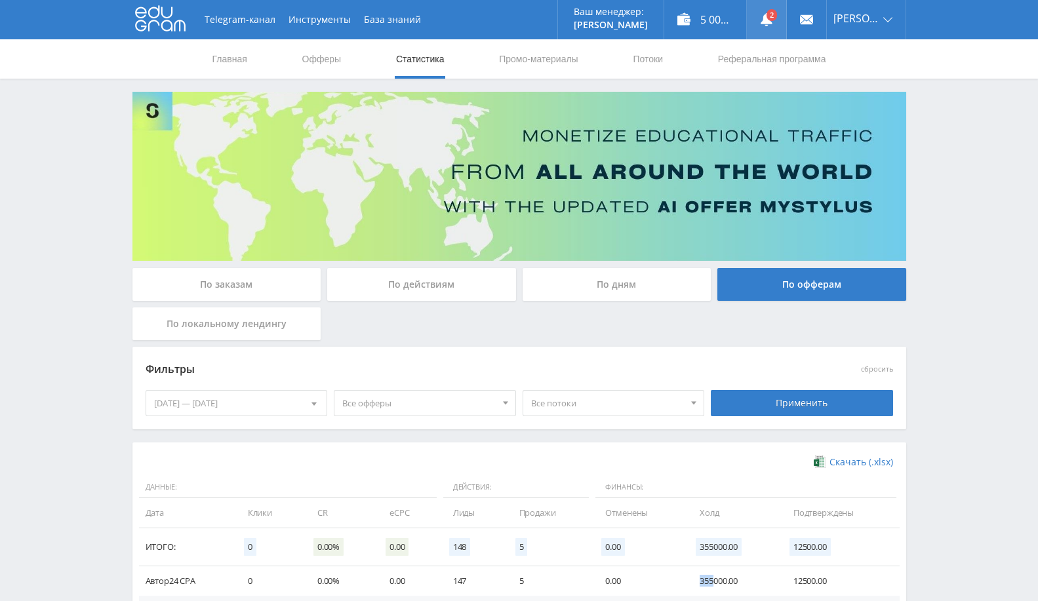
click at [772, 20] on use at bounding box center [767, 19] width 12 height 13
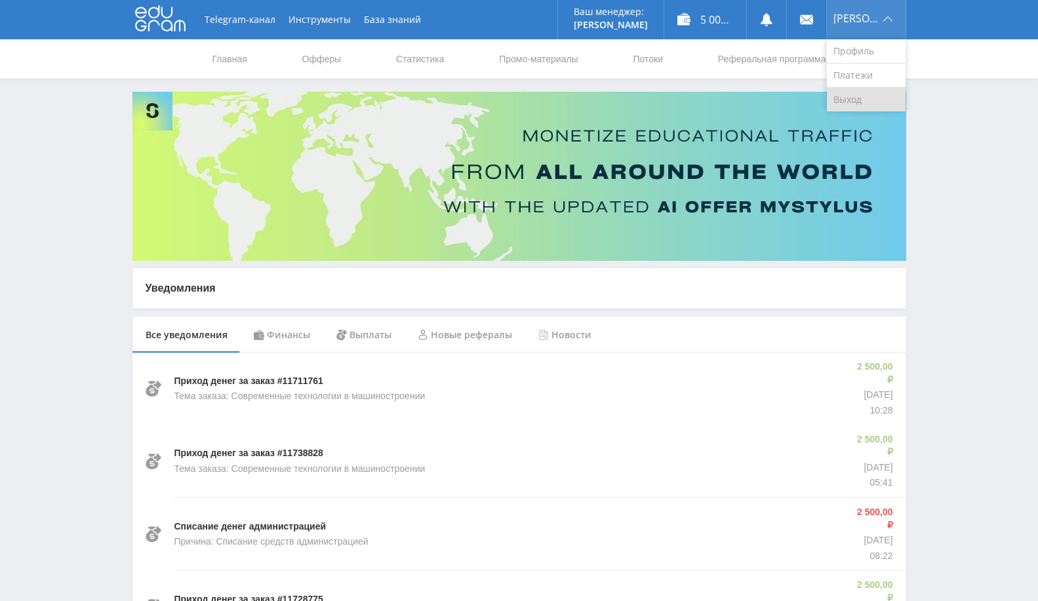
click at [864, 100] on link "Выход" at bounding box center [866, 100] width 79 height 24
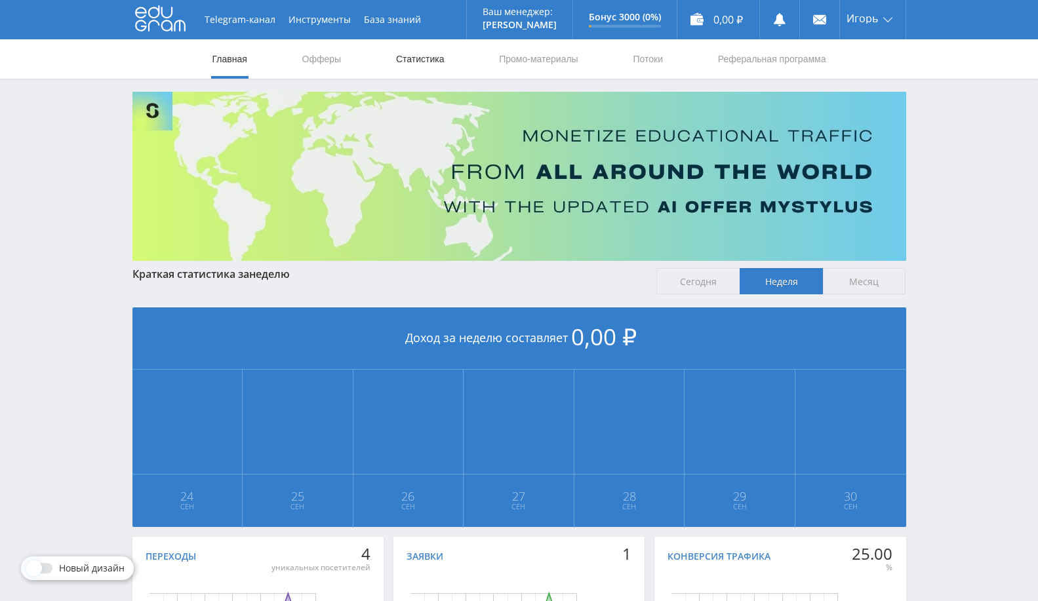
click at [424, 53] on link "Статистика" at bounding box center [420, 58] width 51 height 39
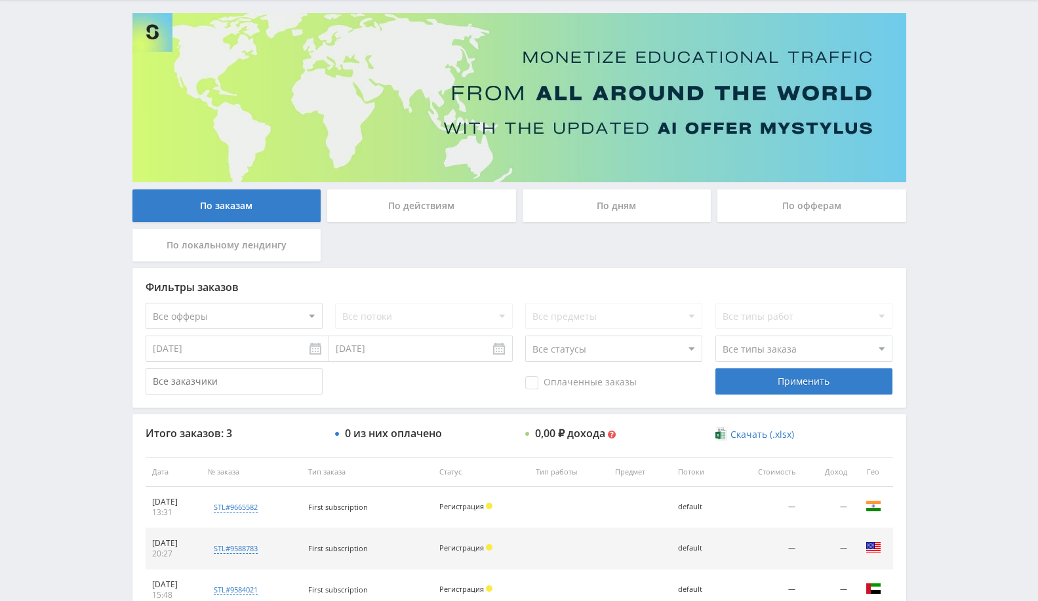
scroll to position [182, 0]
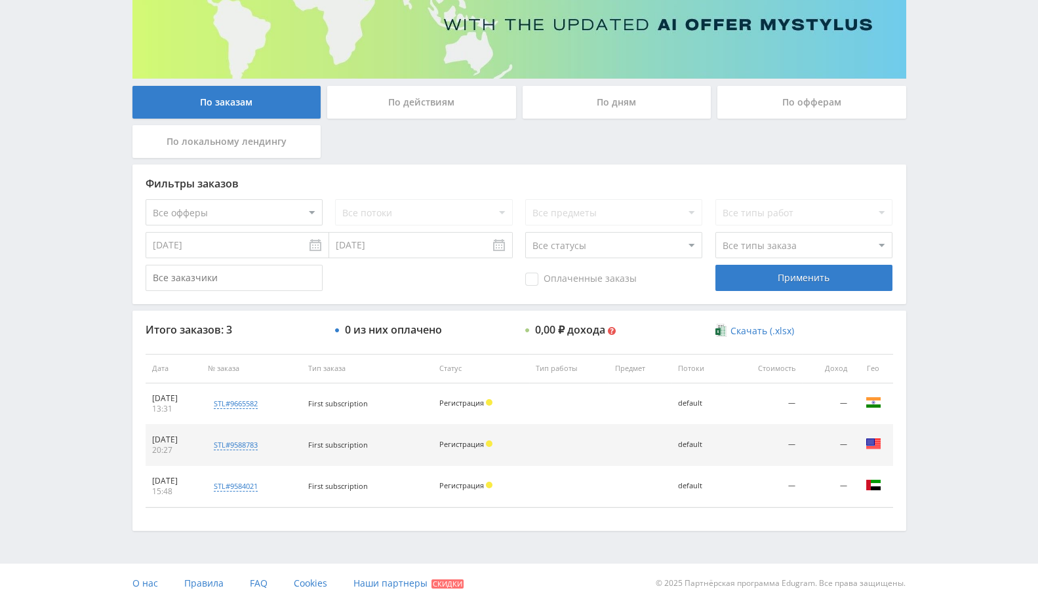
click at [268, 252] on input "[DATE]" at bounding box center [238, 245] width 184 height 26
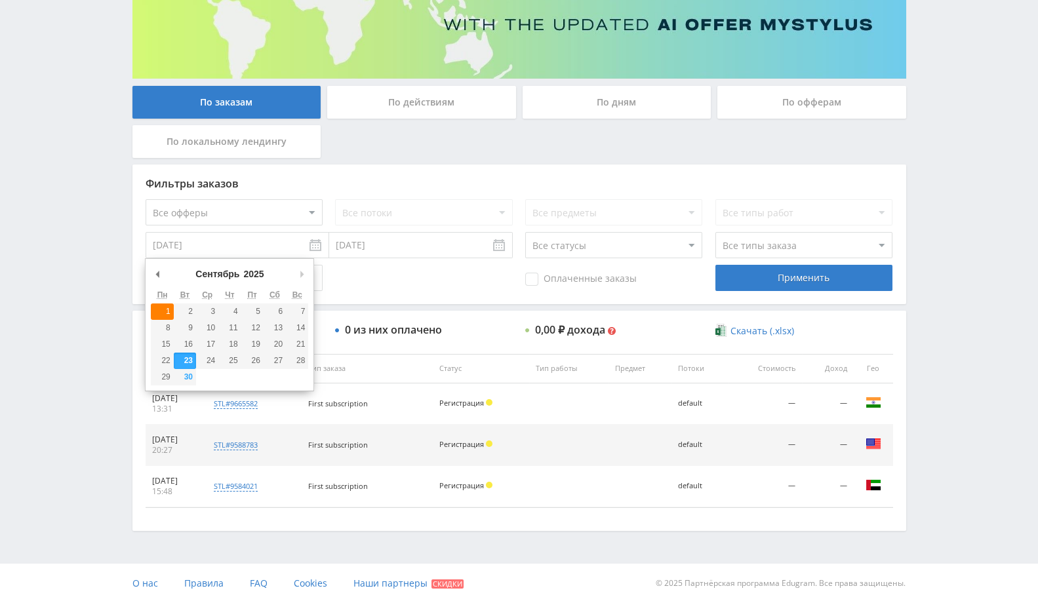
type input "[DATE]"
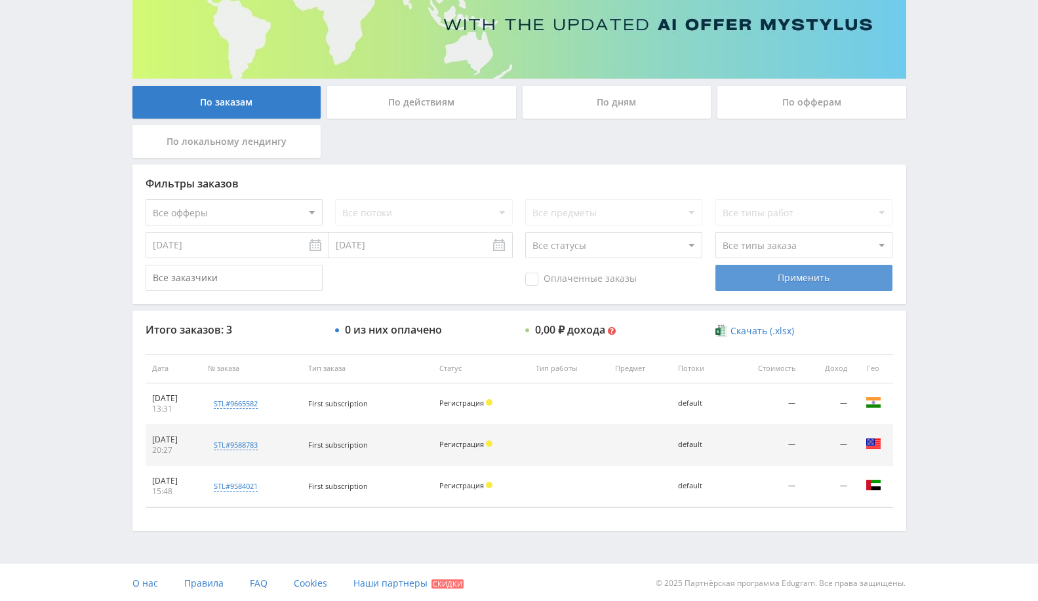
click at [734, 272] on div "Применить" at bounding box center [803, 278] width 177 height 26
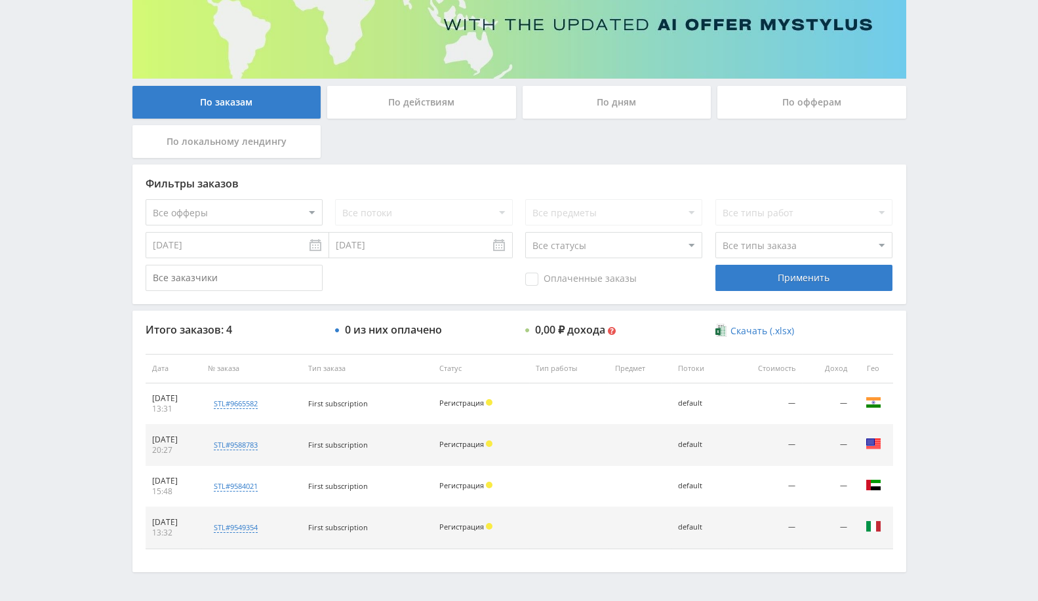
scroll to position [0, 0]
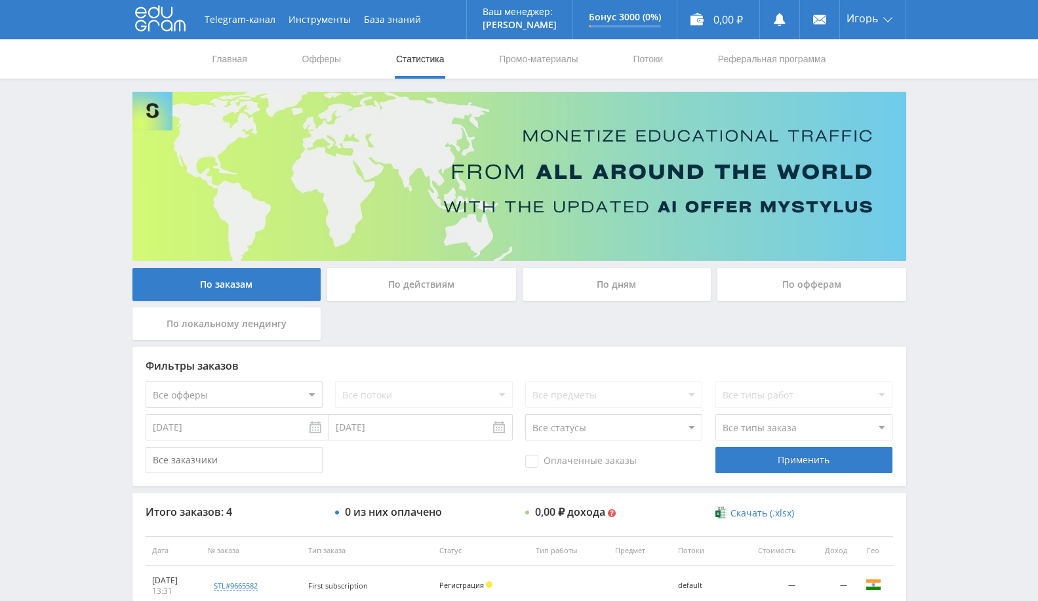
click at [870, 93] on img at bounding box center [519, 176] width 774 height 169
click at [854, 90] on link "Выход" at bounding box center [873, 100] width 66 height 24
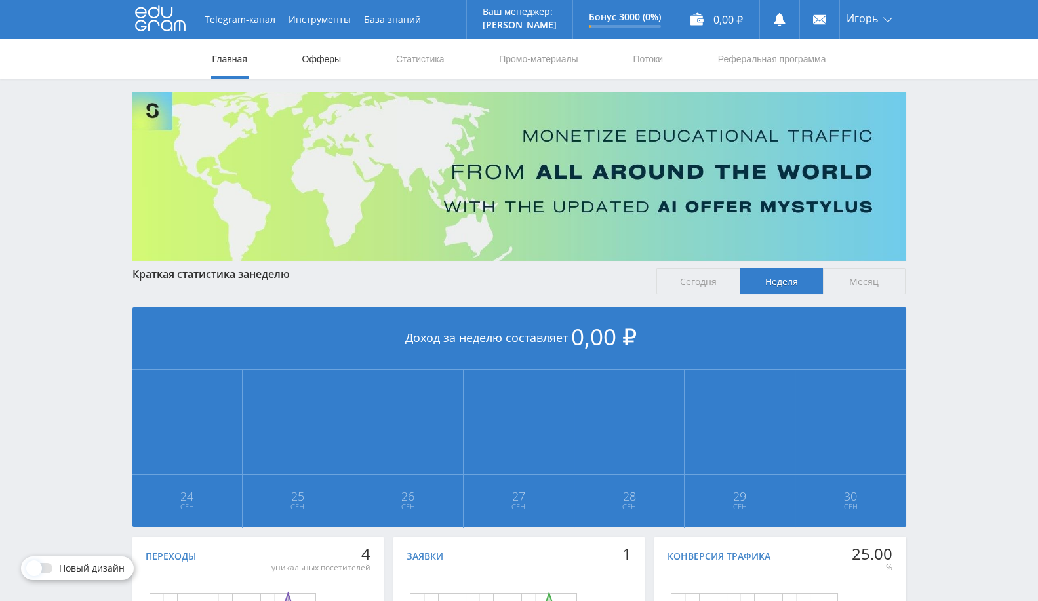
click at [322, 56] on link "Офферы" at bounding box center [322, 58] width 42 height 39
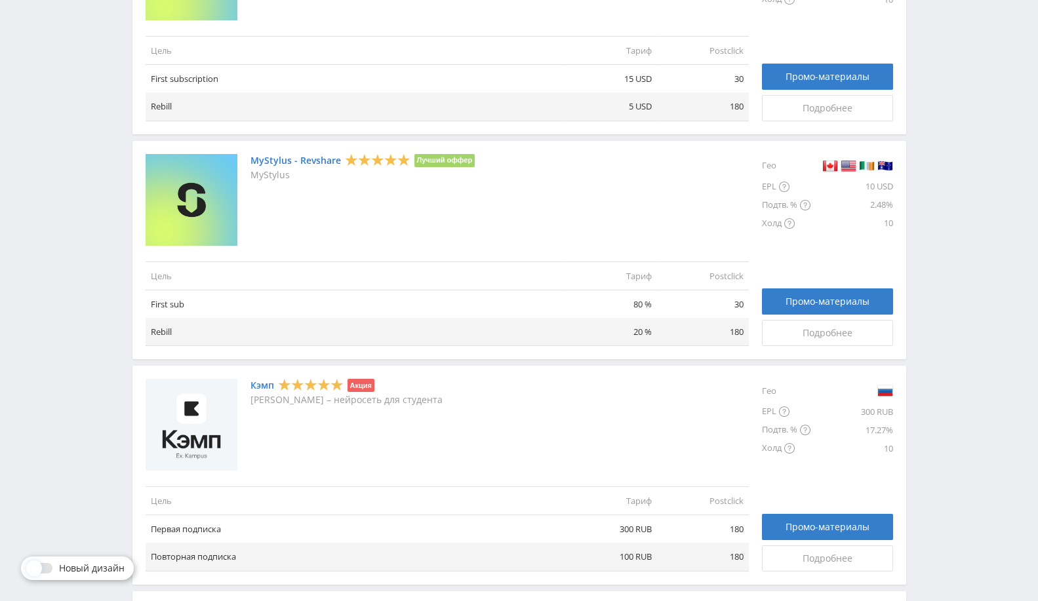
scroll to position [437, 0]
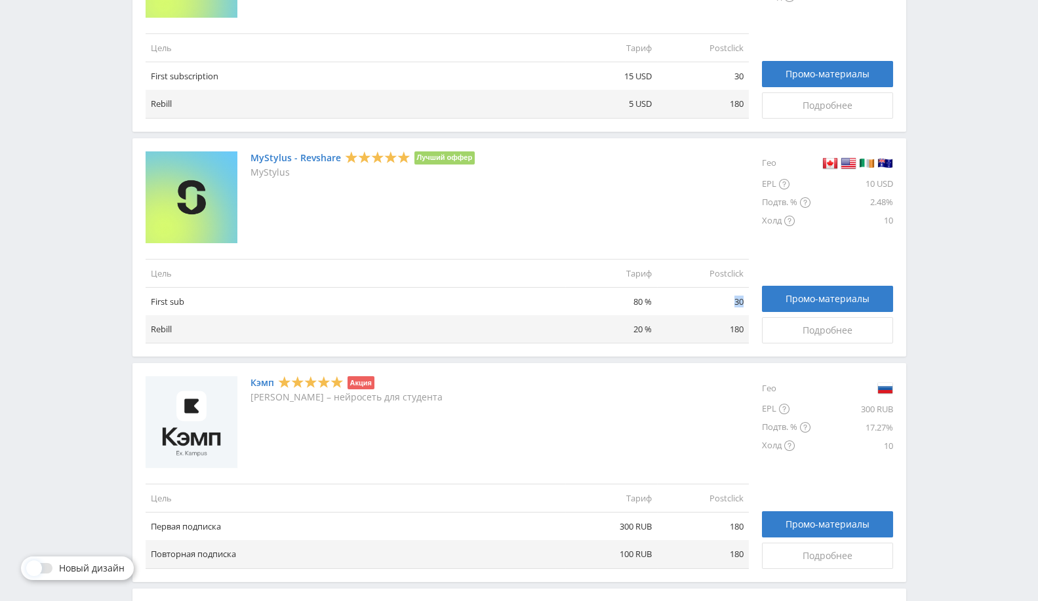
drag, startPoint x: 732, startPoint y: 295, endPoint x: 742, endPoint y: 298, distance: 9.5
click at [742, 298] on td "30" at bounding box center [703, 301] width 92 height 28
drag, startPoint x: 727, startPoint y: 323, endPoint x: 740, endPoint y: 327, distance: 13.1
click at [740, 327] on td "180" at bounding box center [703, 329] width 92 height 28
drag, startPoint x: 730, startPoint y: 302, endPoint x: 748, endPoint y: 308, distance: 17.8
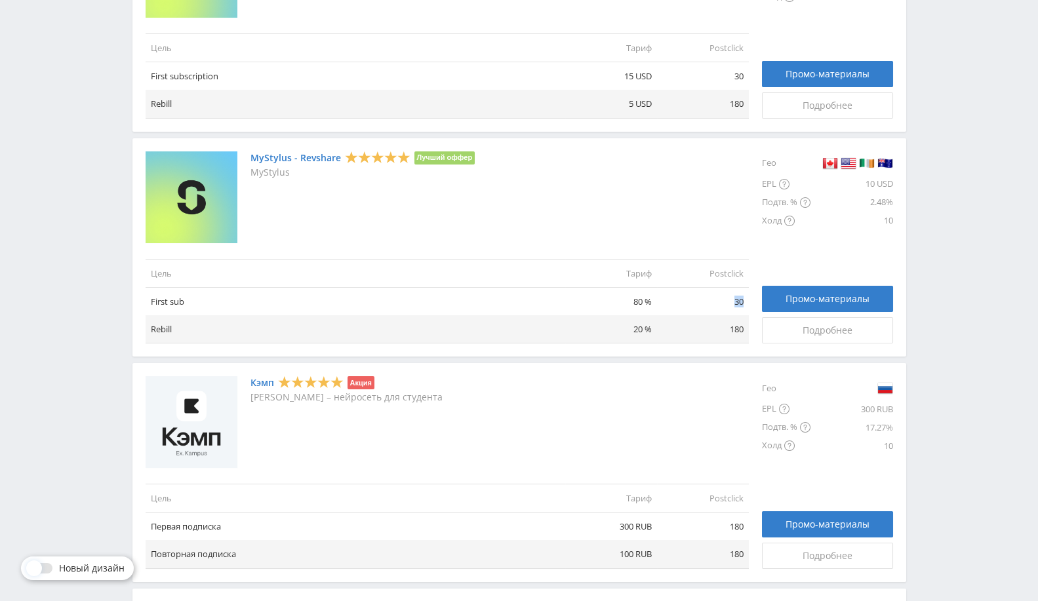
click at [748, 308] on td "30" at bounding box center [703, 301] width 92 height 28
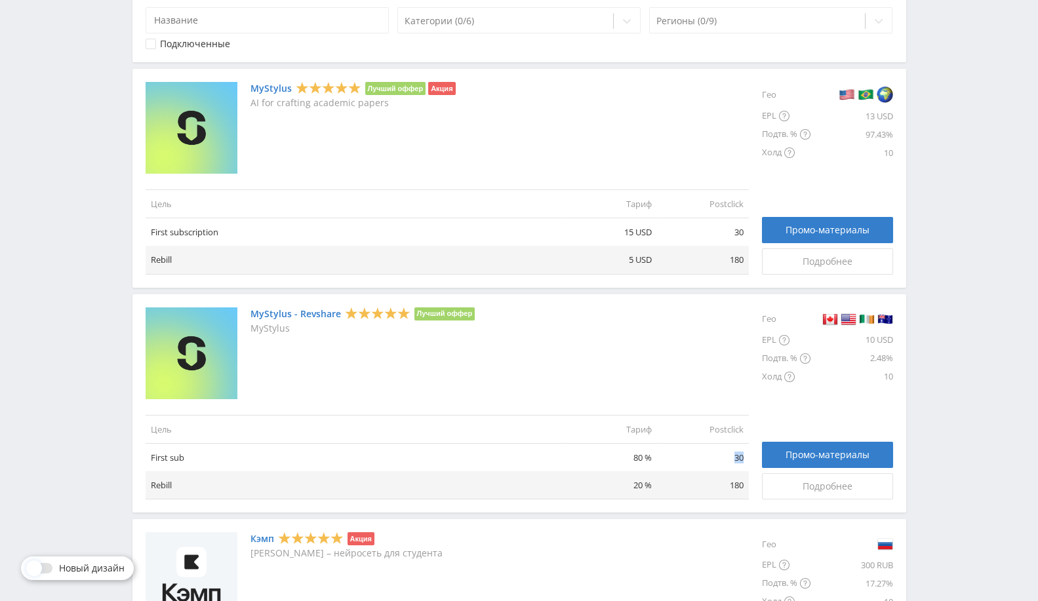
scroll to position [263, 0]
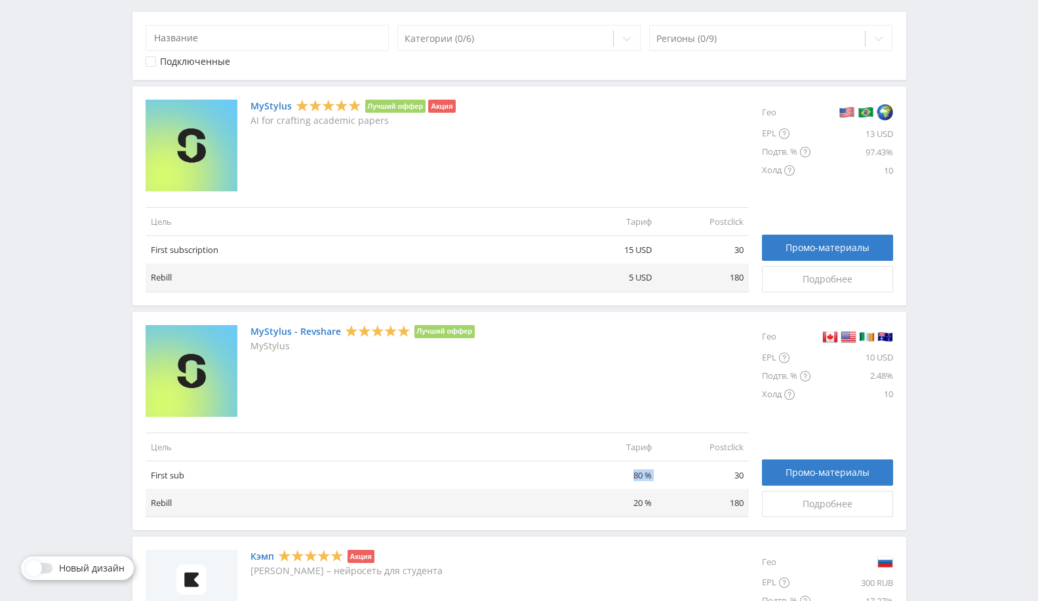
drag, startPoint x: 626, startPoint y: 476, endPoint x: 657, endPoint y: 474, distance: 30.9
click at [657, 474] on tr "First sub 80 % 30" at bounding box center [447, 475] width 603 height 28
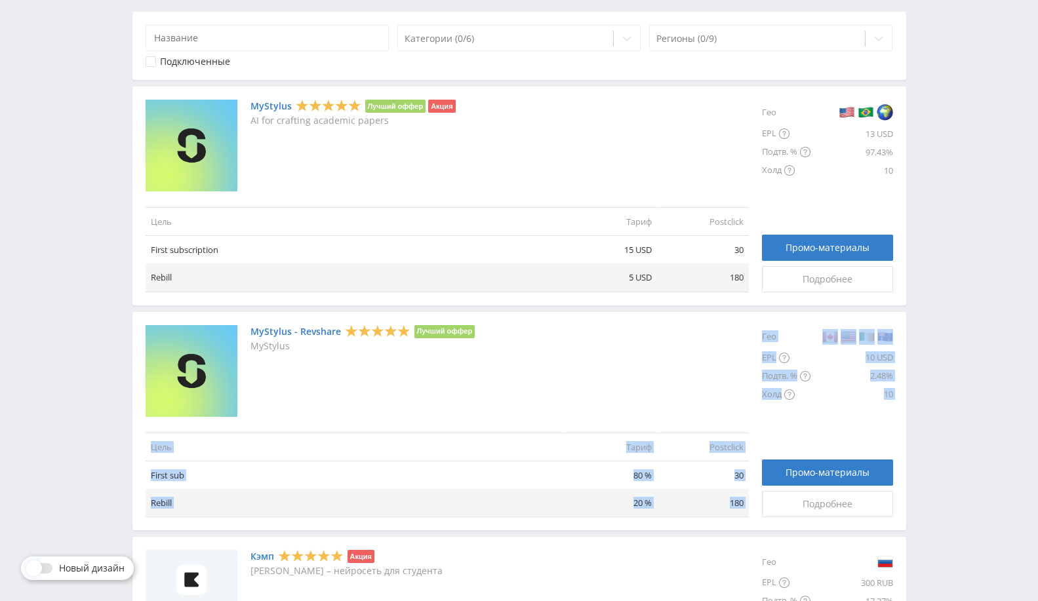
drag, startPoint x: 140, startPoint y: 469, endPoint x: 751, endPoint y: 471, distance: 610.5
click at [751, 471] on div "MyStylus - Revshare Лучший оффер MyStylus Цель Тариф Postclick First sub 80 % 3…" at bounding box center [519, 421] width 774 height 219
click at [744, 464] on td "30" at bounding box center [703, 475] width 92 height 28
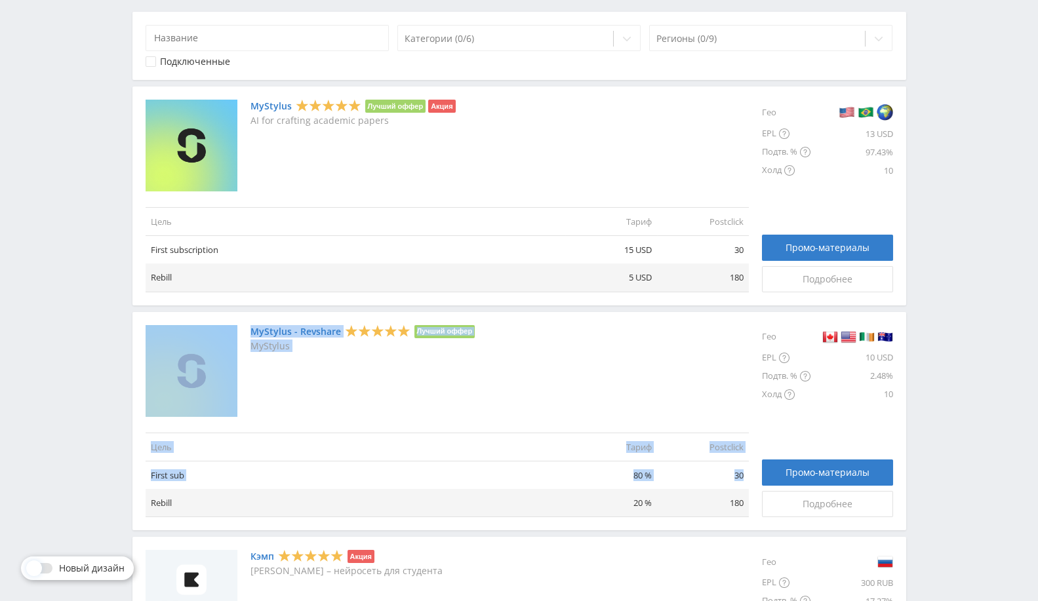
drag, startPoint x: 746, startPoint y: 479, endPoint x: 224, endPoint y: 452, distance: 522.0
click at [215, 425] on div "MyStylus - Revshare Лучший оффер MyStylus Цель Тариф Postclick First sub 80 % 3…" at bounding box center [447, 421] width 603 height 193
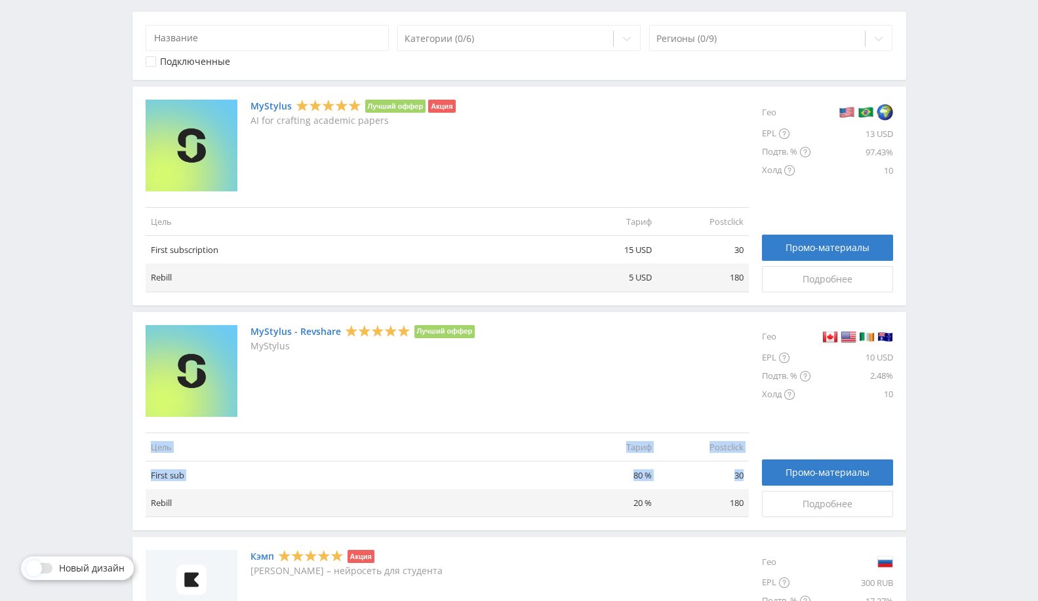
click at [224, 464] on td "First sub" at bounding box center [356, 475] width 420 height 28
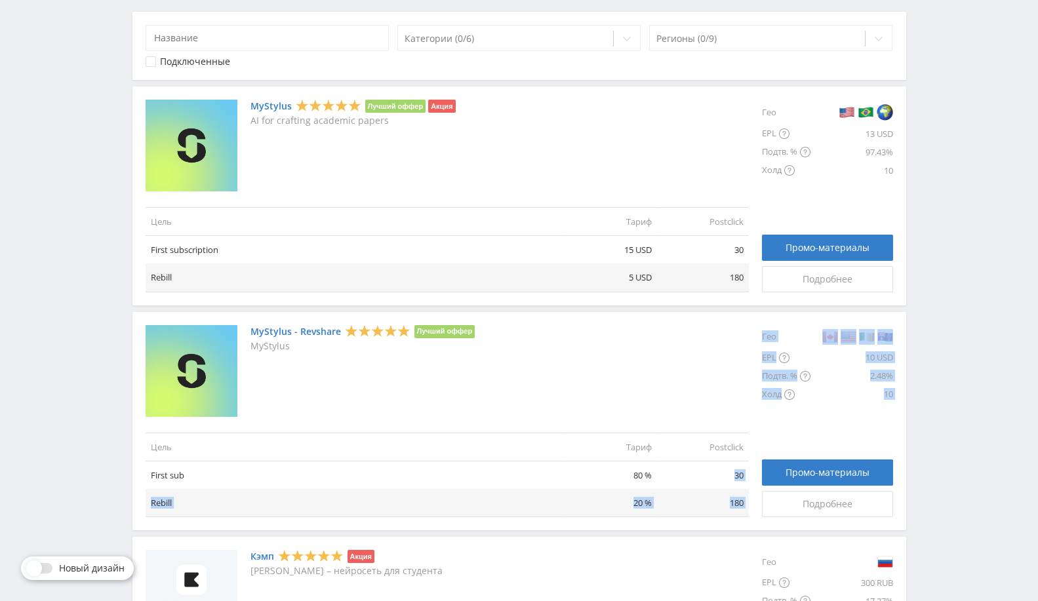
drag, startPoint x: 727, startPoint y: 471, endPoint x: 753, endPoint y: 477, distance: 26.9
click at [753, 477] on div "MyStylus - Revshare Лучший оффер MyStylus Цель Тариф Postclick First sub 80 % 3…" at bounding box center [520, 421] width 748 height 193
click at [722, 466] on td "30" at bounding box center [703, 475] width 92 height 28
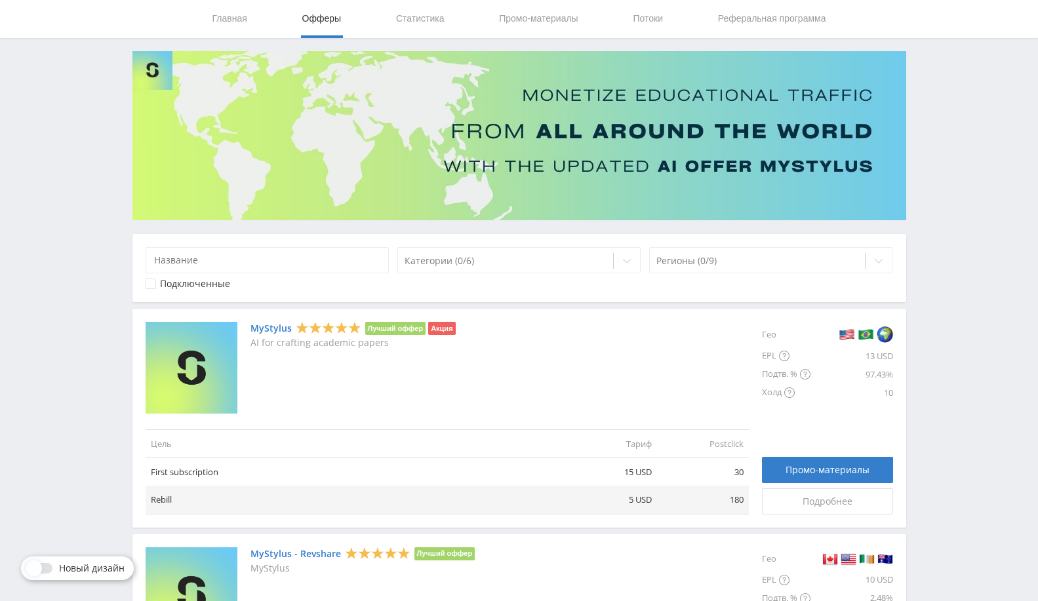
scroll to position [0, 0]
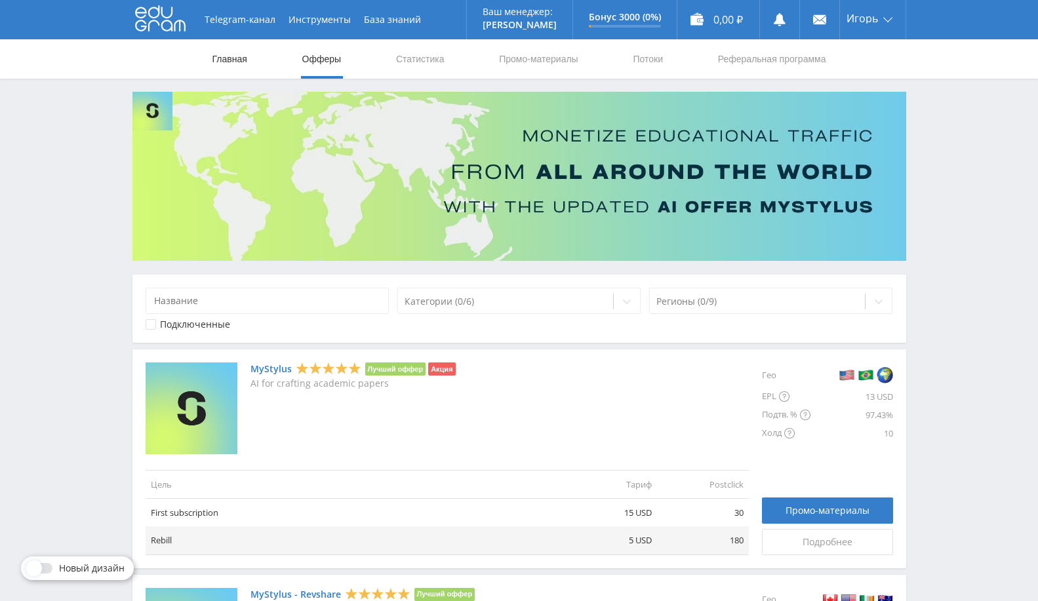
click at [224, 62] on link "Главная" at bounding box center [229, 58] width 37 height 39
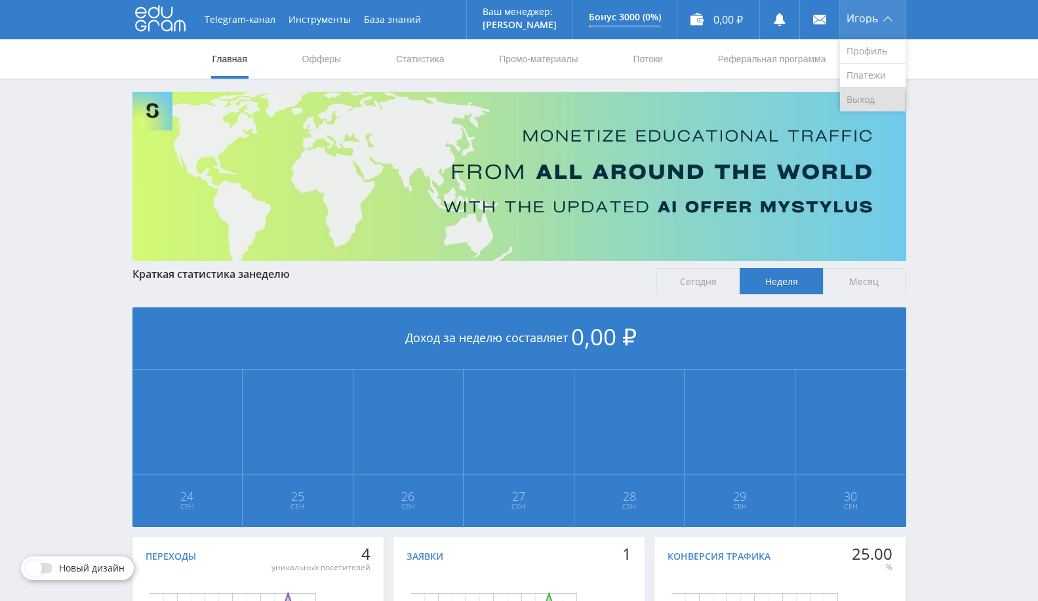
click at [869, 100] on link "Выход" at bounding box center [873, 100] width 66 height 24
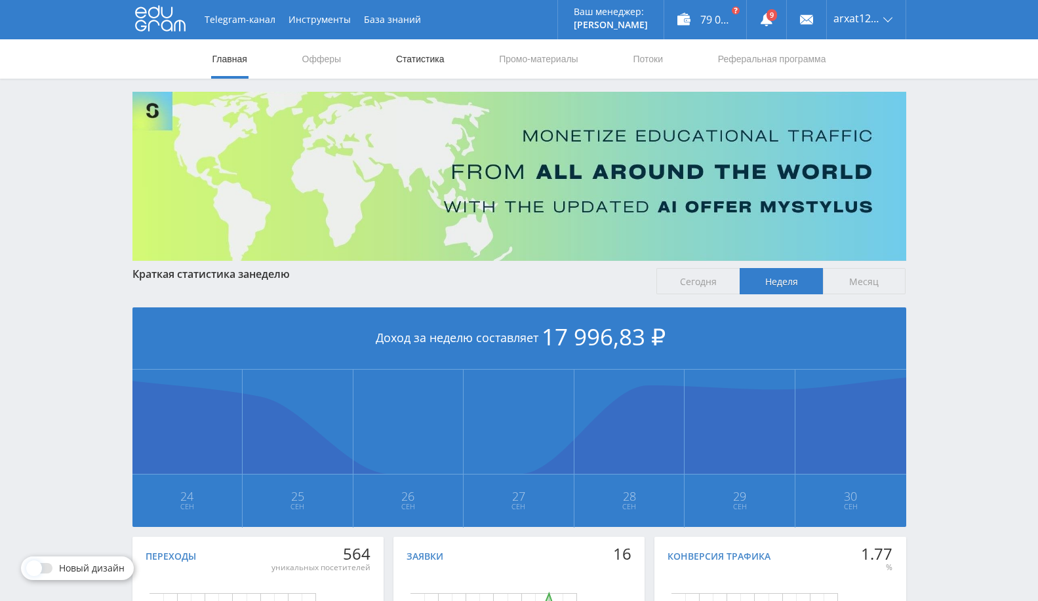
click at [420, 62] on link "Статистика" at bounding box center [420, 58] width 51 height 39
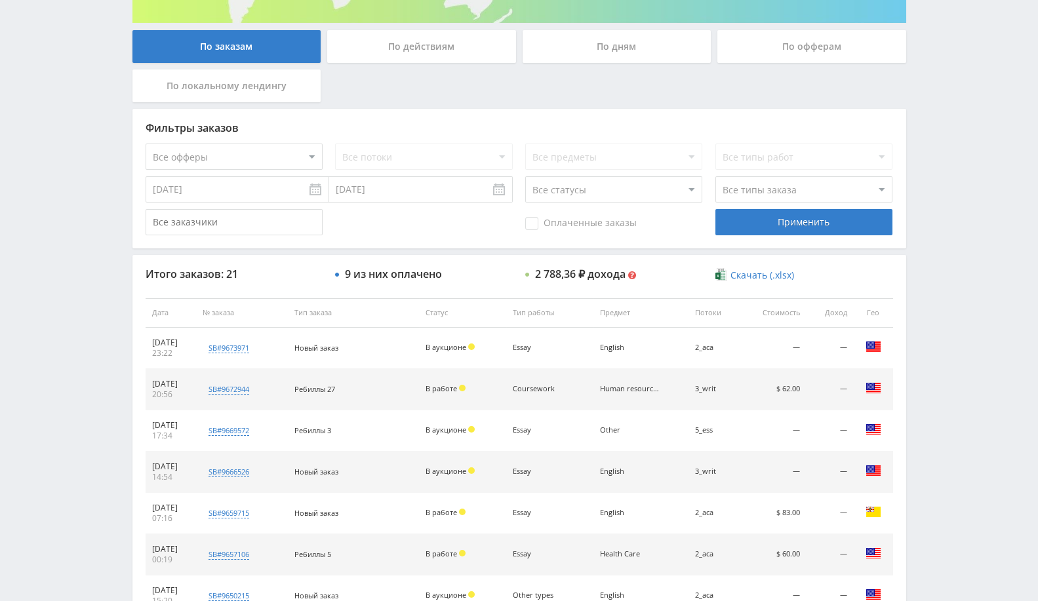
scroll to position [73, 0]
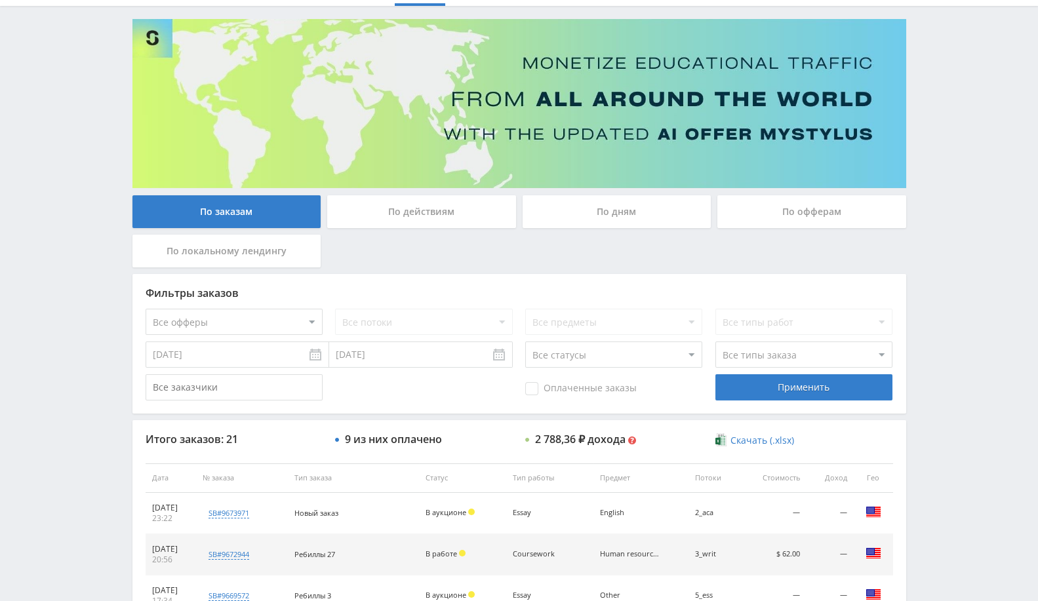
click at [759, 210] on div "По офферам" at bounding box center [811, 211] width 189 height 33
click at [0, 0] on input "По офферам" at bounding box center [0, 0] width 0 height 0
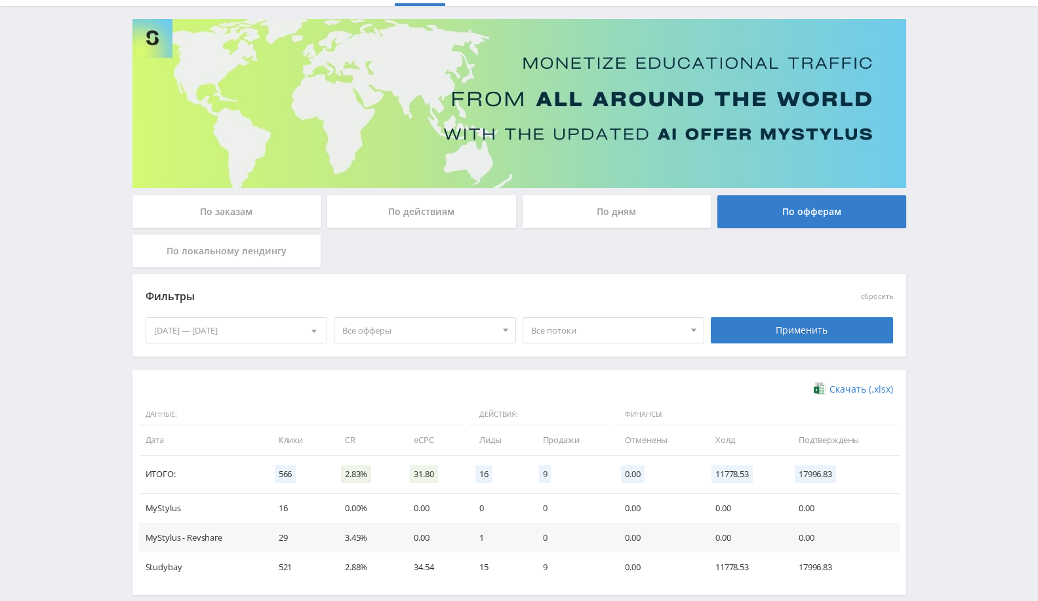
scroll to position [138, 0]
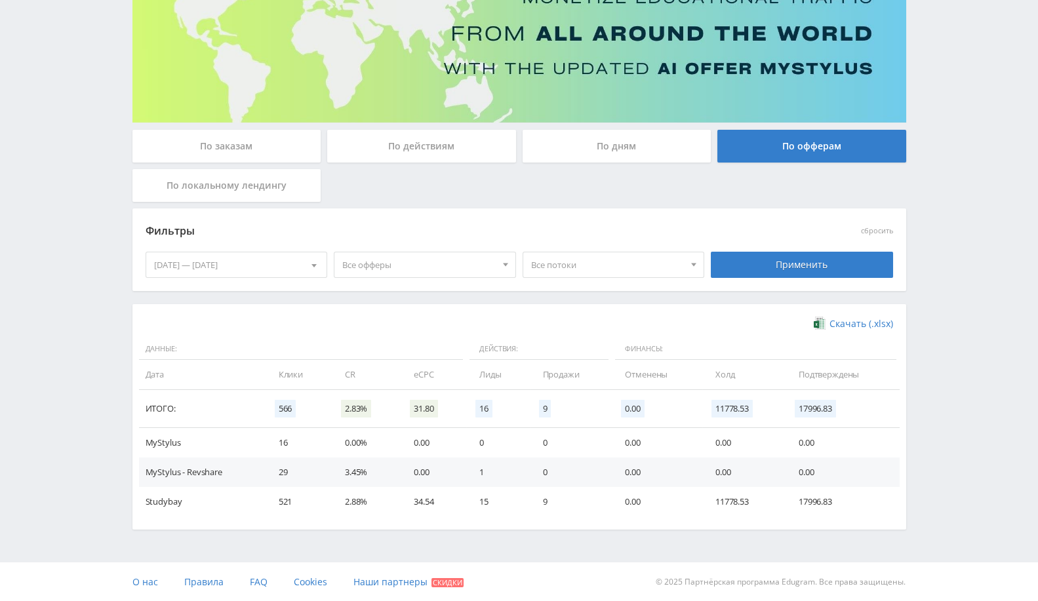
click at [243, 250] on div "24.09.2025 — 30.09.2025 Календарь Период Сентябрь, 2025 Пн Вт Ср Чт Пт Сб Вс 1 …" at bounding box center [236, 265] width 189 height 37
click at [249, 276] on div "24.09.2025 — 30.09.2025" at bounding box center [236, 264] width 181 height 25
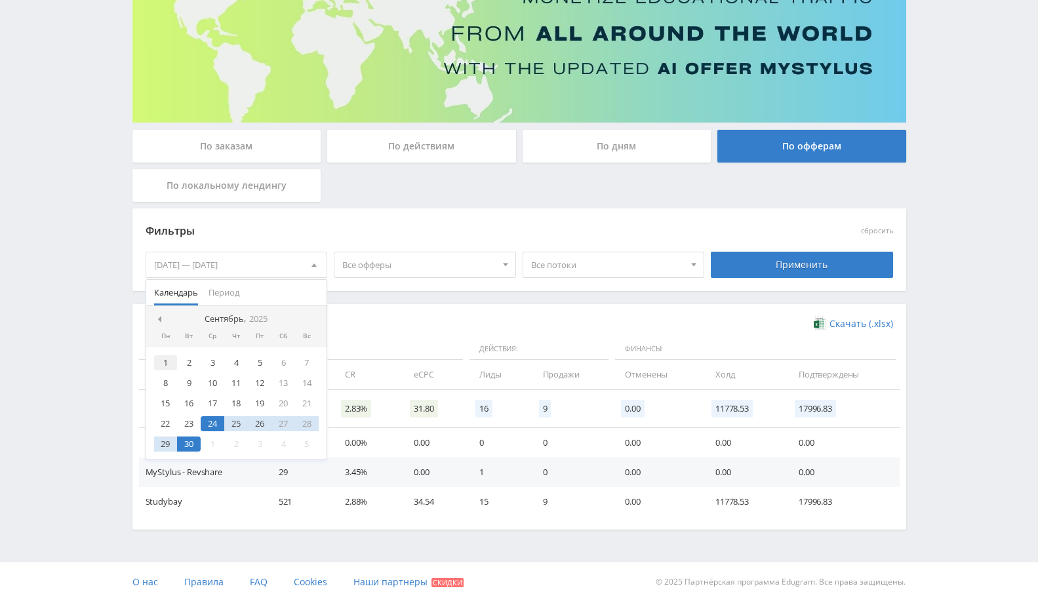
click at [171, 358] on div "1" at bounding box center [166, 362] width 24 height 15
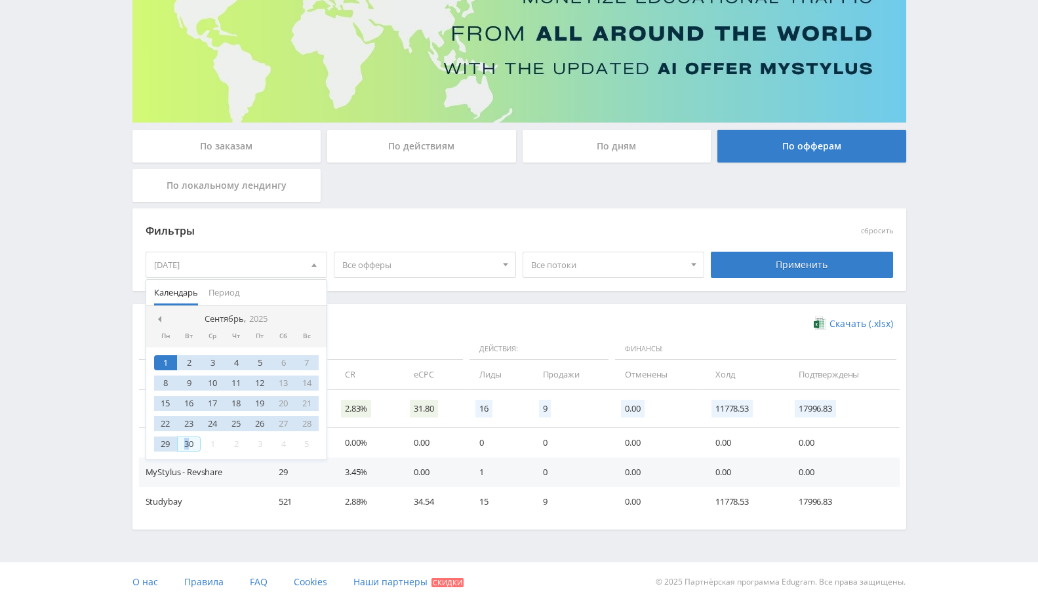
click at [187, 441] on div "30" at bounding box center [189, 444] width 24 height 15
click at [819, 268] on div "Применить" at bounding box center [802, 265] width 182 height 26
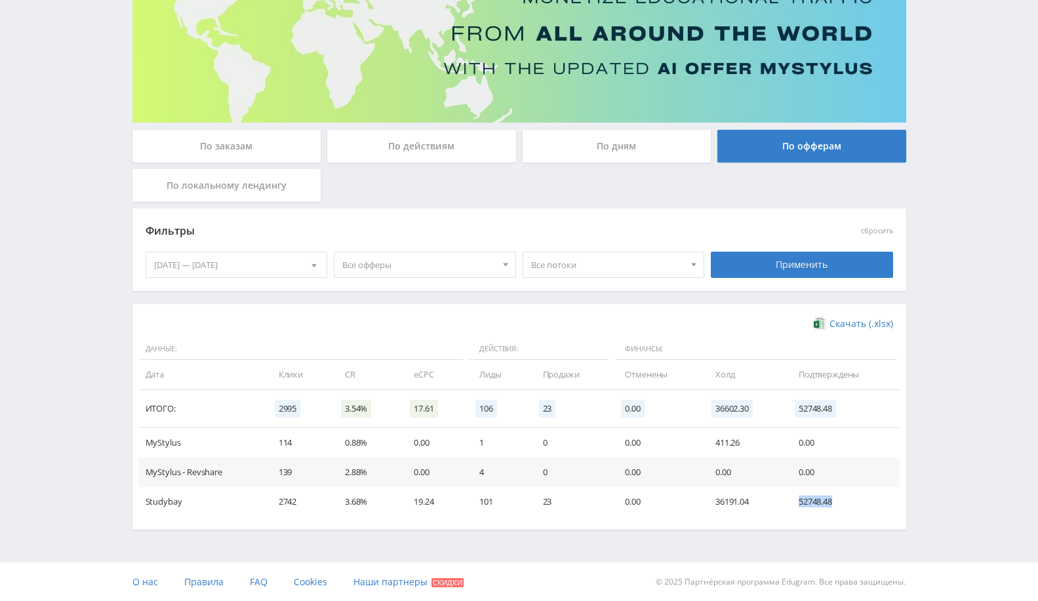
drag, startPoint x: 793, startPoint y: 505, endPoint x: 843, endPoint y: 502, distance: 49.9
click at [843, 502] on td "52748.48" at bounding box center [843, 502] width 114 height 30
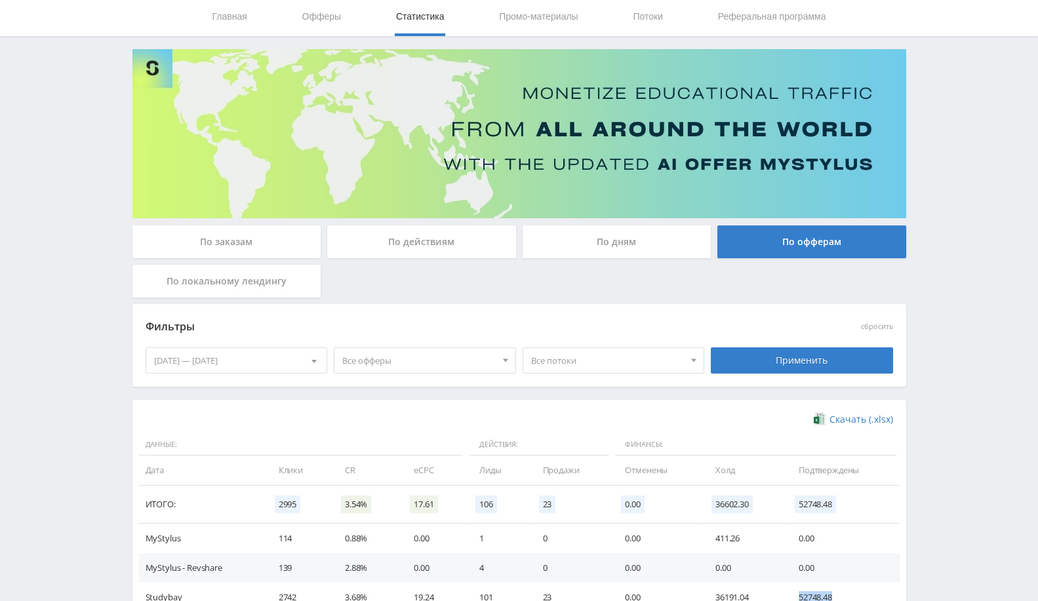
scroll to position [0, 0]
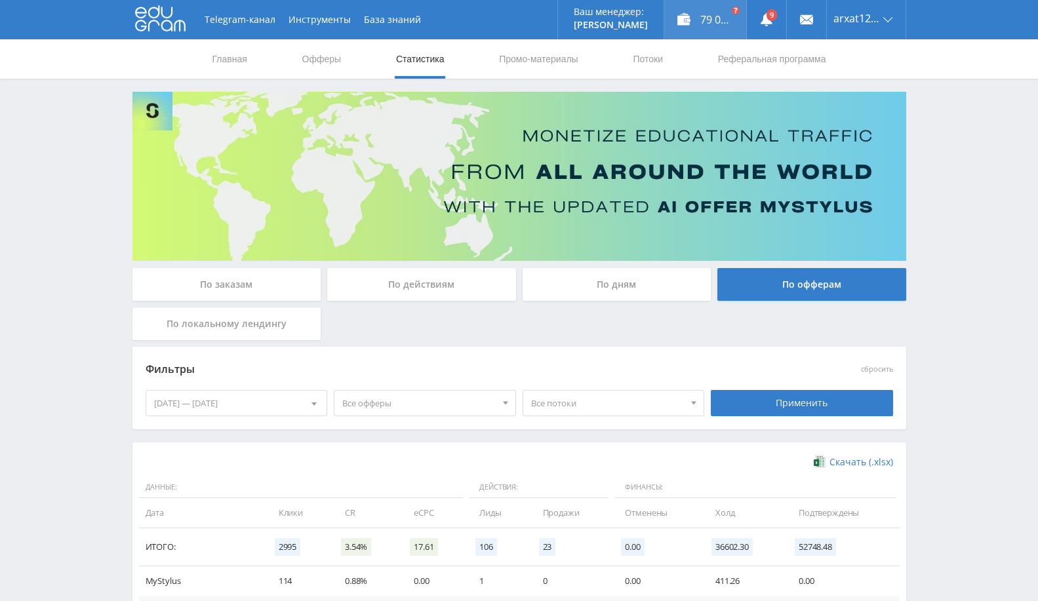
click at [729, 15] on div "79 038,81 ₽" at bounding box center [705, 19] width 82 height 39
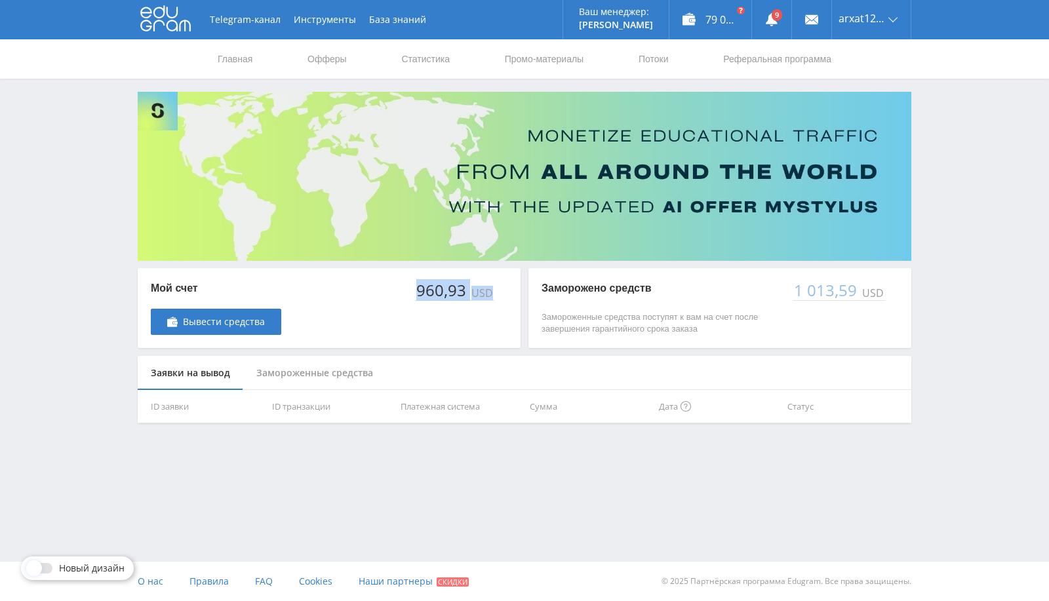
drag, startPoint x: 410, startPoint y: 288, endPoint x: 508, endPoint y: 287, distance: 97.7
click at [509, 298] on div "Мой счет Вывести средства 960,93 USD" at bounding box center [329, 308] width 383 height 80
click at [862, 97] on link "Выход" at bounding box center [871, 100] width 79 height 24
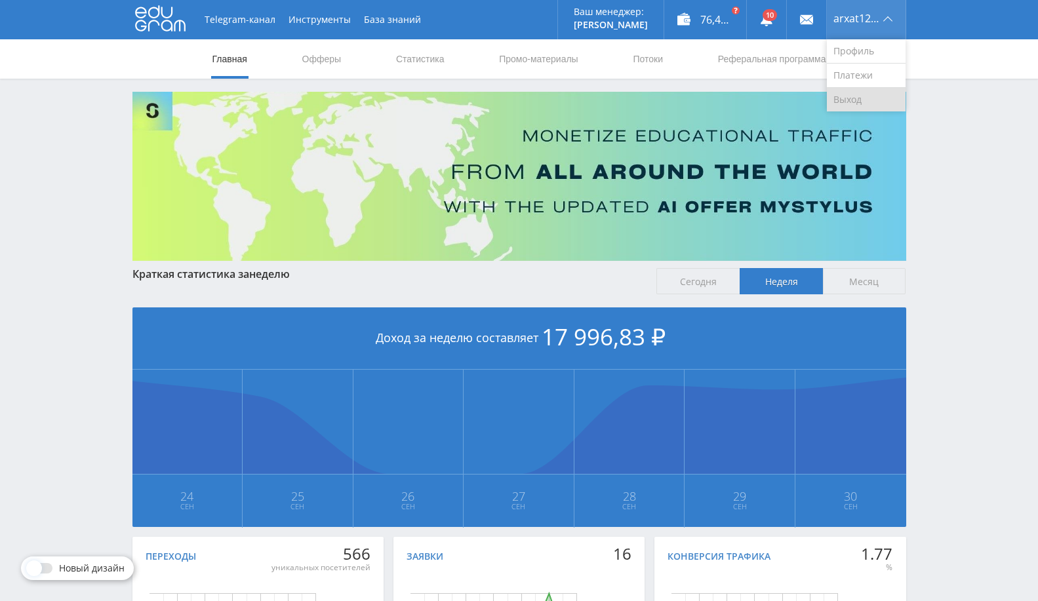
click at [856, 91] on link "Выход" at bounding box center [866, 100] width 79 height 24
click at [770, 20] on link at bounding box center [766, 19] width 39 height 39
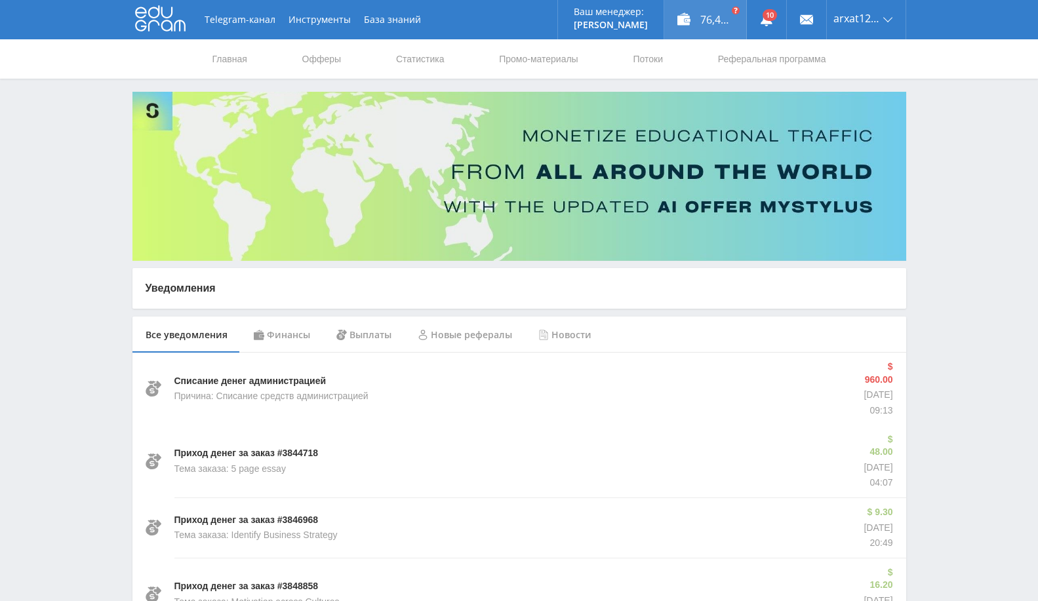
click at [720, 10] on div "76,49 ₽" at bounding box center [705, 19] width 82 height 39
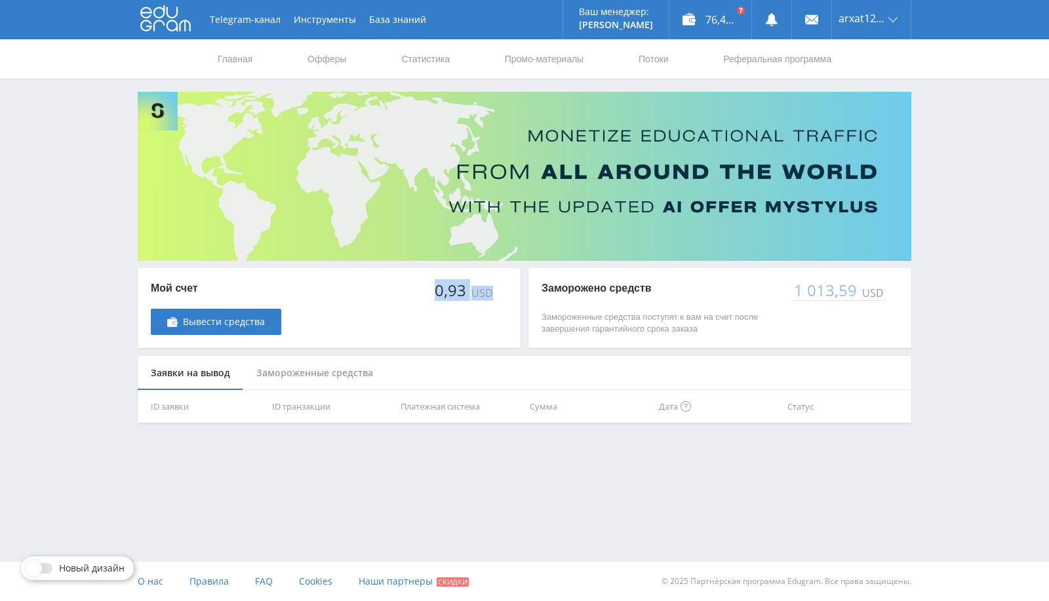
drag, startPoint x: 427, startPoint y: 290, endPoint x: 506, endPoint y: 302, distance: 79.6
click at [506, 302] on div "Мой счет Вывести средства 0,93 USD" at bounding box center [329, 308] width 383 height 80
click at [473, 353] on div "Мой счет Вывести средства 0,93 USD Заморожено средств Замороженные средства пос…" at bounding box center [525, 345] width 774 height 155
click at [782, 17] on link at bounding box center [771, 19] width 39 height 39
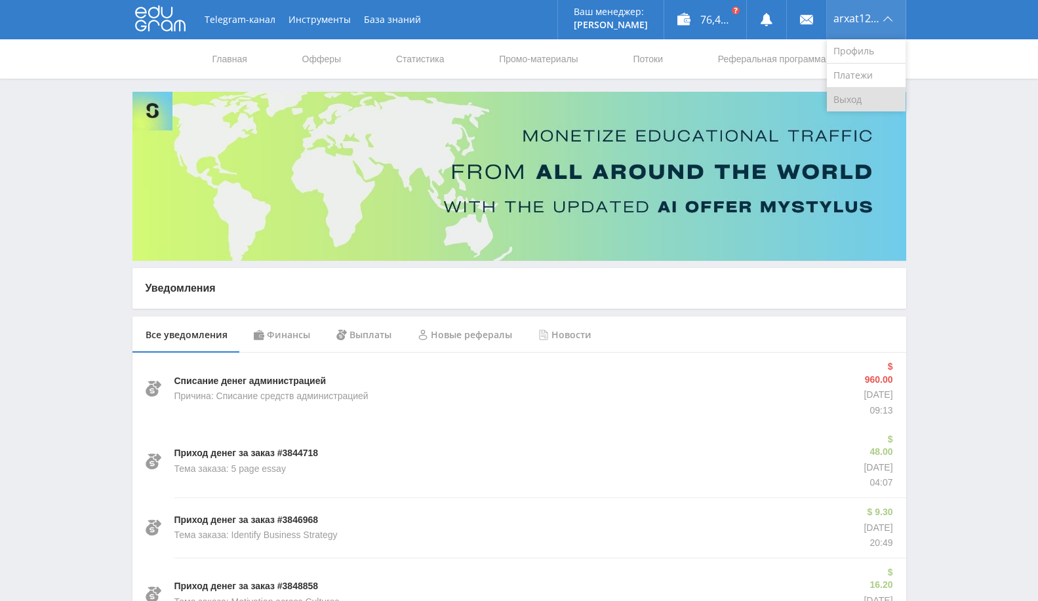
click at [852, 98] on link "Выход" at bounding box center [866, 100] width 79 height 24
